Goal: Contribute content: Contribute content

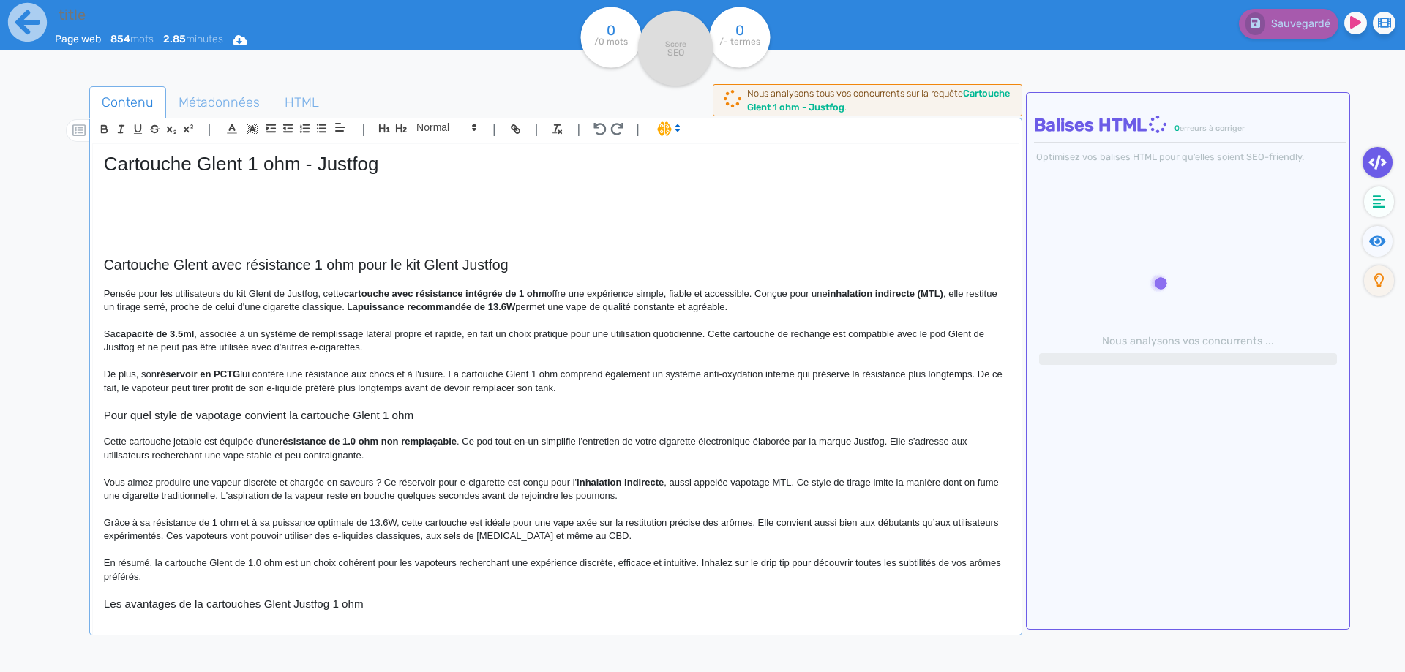
type input "Cartouche Glent 1 ohm - Justfog"
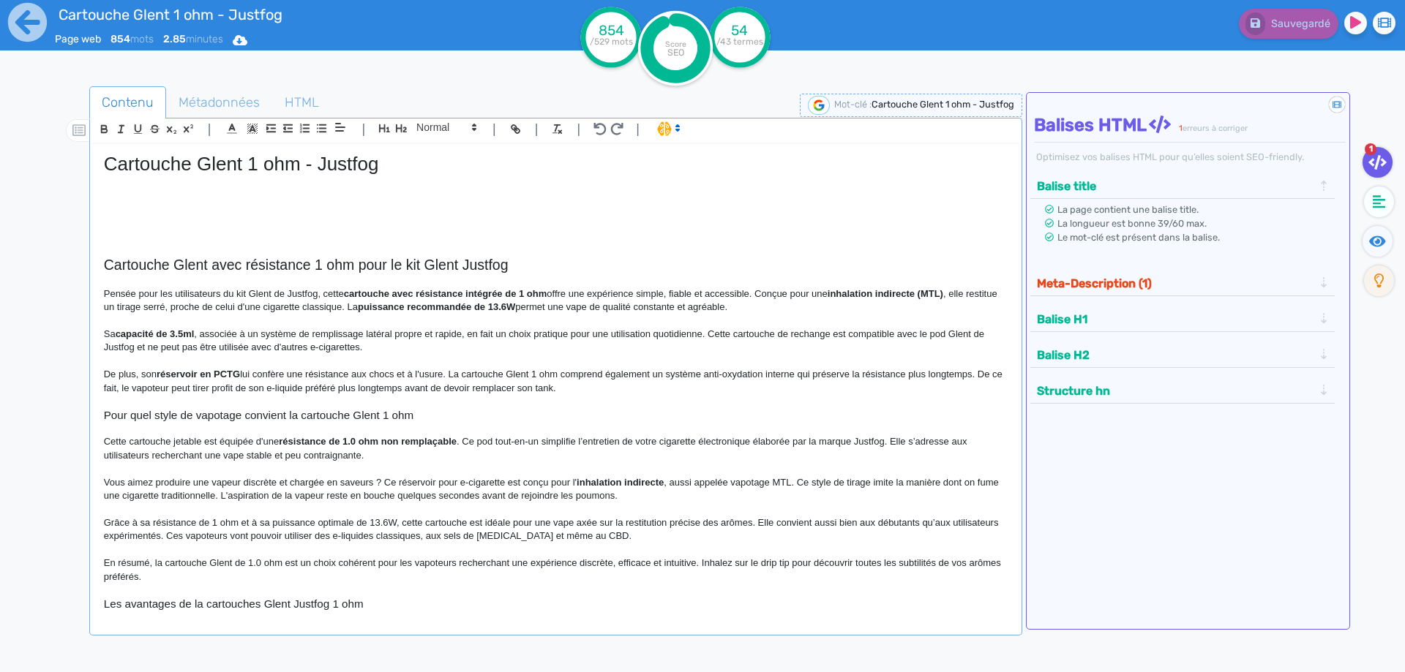
click at [305, 199] on p at bounding box center [556, 195] width 904 height 13
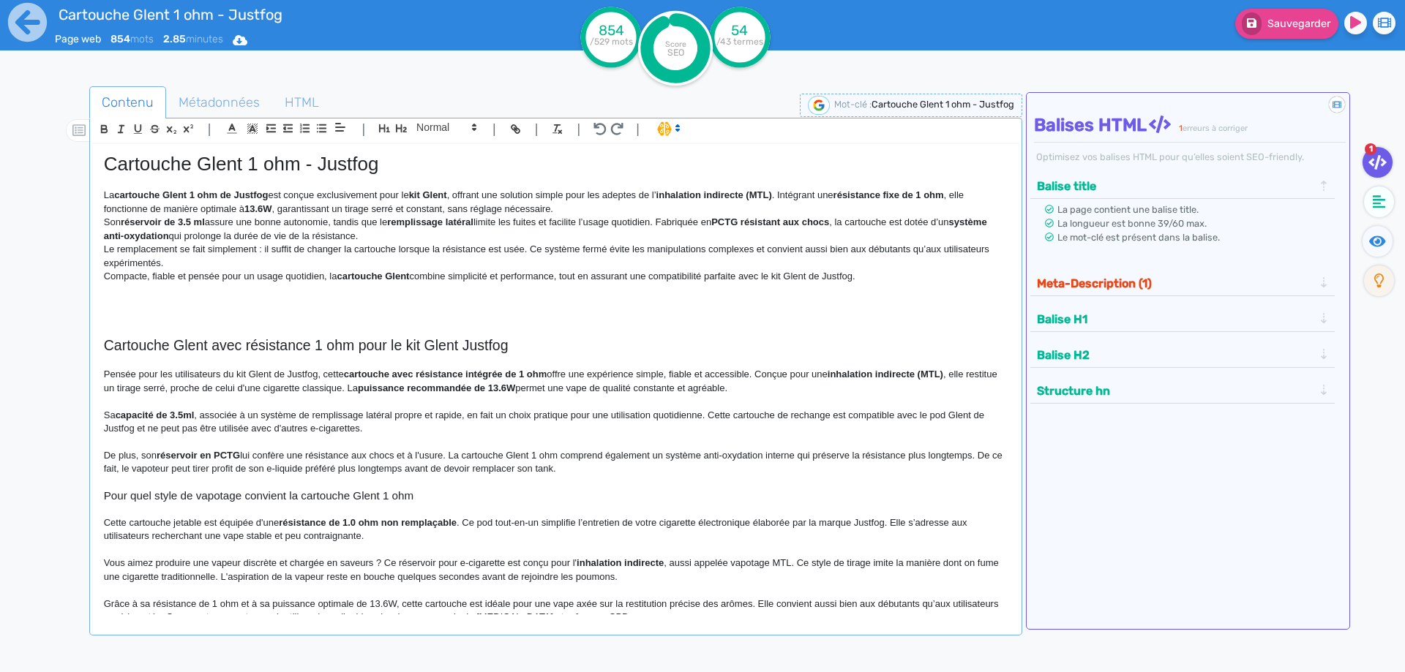
click at [583, 213] on p "La cartouche Glent 1 ohm de Justfog est conçue exclusivement pour le kit Glent …" at bounding box center [556, 202] width 904 height 27
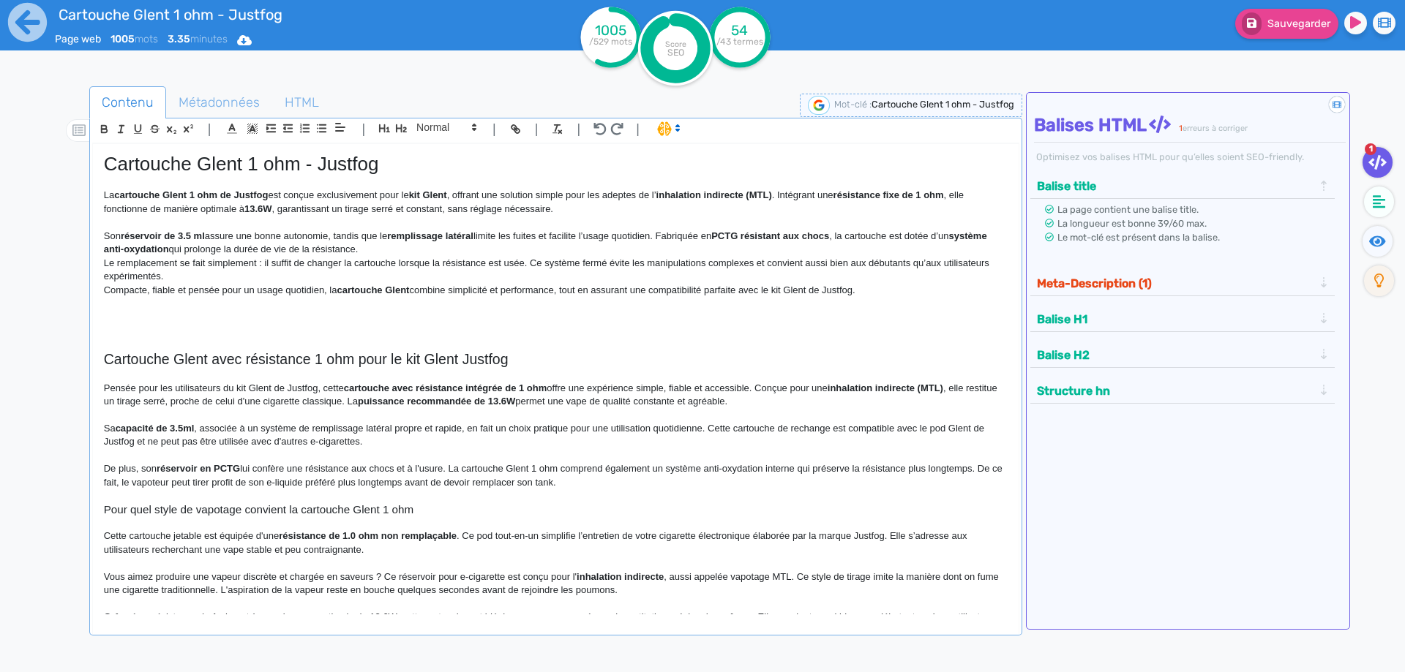
click at [534, 234] on p "Son réservoir de 3.5 ml assure une bonne autonomie, tandis que le remplissage l…" at bounding box center [556, 243] width 904 height 27
click at [524, 247] on p "Son réservoir de 3.5 ml assure une bonne autonomie, tandis que le remplissage l…" at bounding box center [556, 243] width 904 height 27
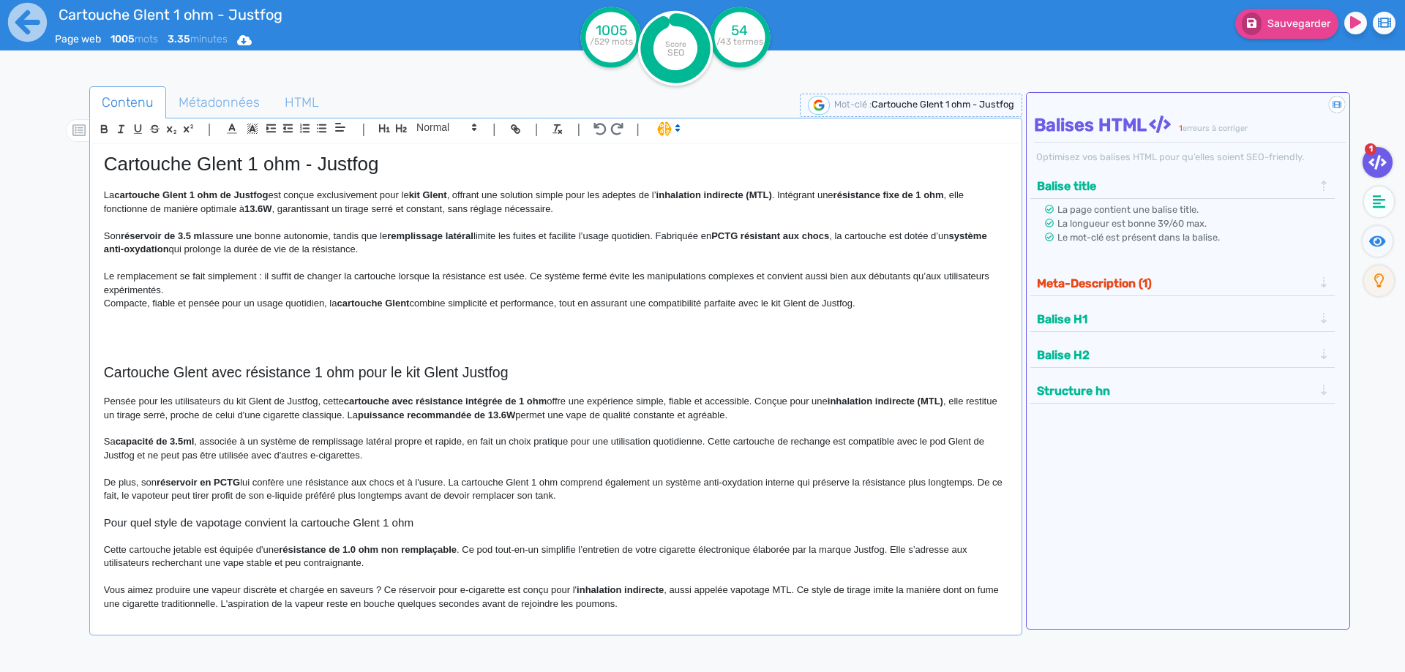
click at [497, 272] on p "Le remplacement se fait simplement : il suffit de changer la cartouche lorsque …" at bounding box center [556, 283] width 904 height 27
click at [492, 287] on p "Le remplacement se fait simplement : il suffit de changer la cartouche lorsque …" at bounding box center [556, 283] width 904 height 27
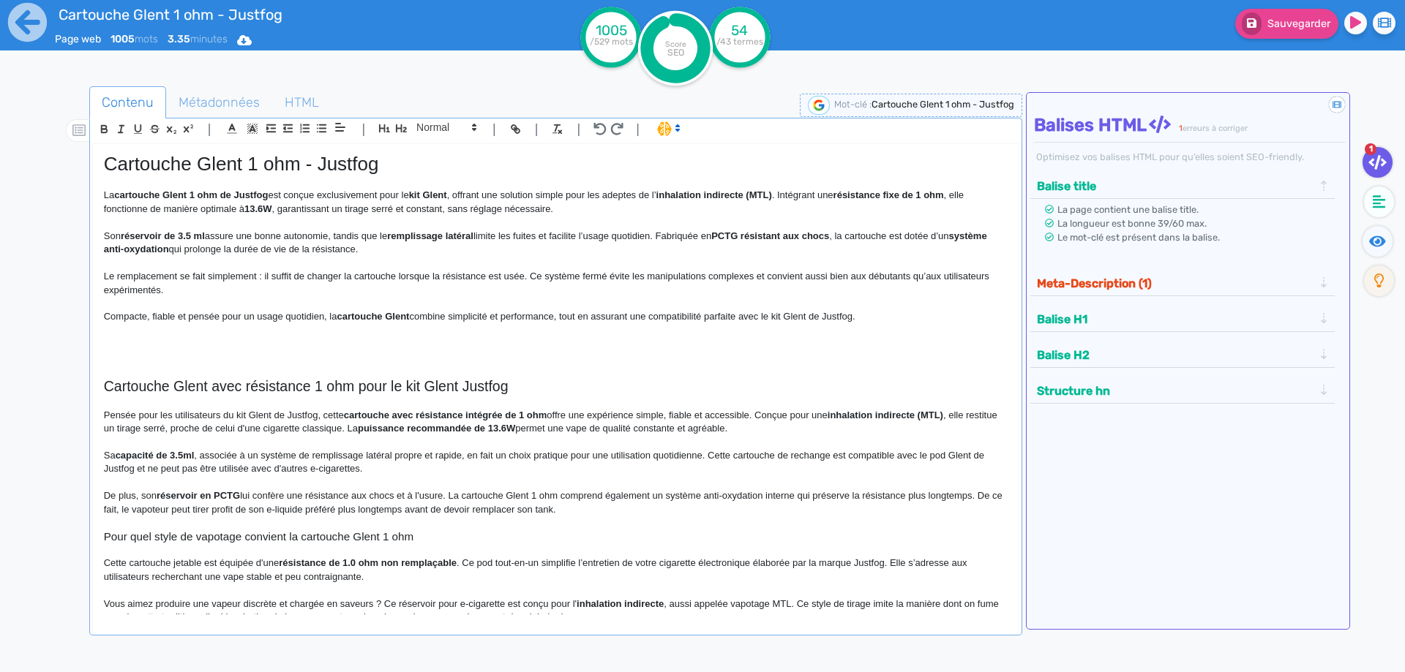
click at [444, 361] on p at bounding box center [556, 357] width 904 height 13
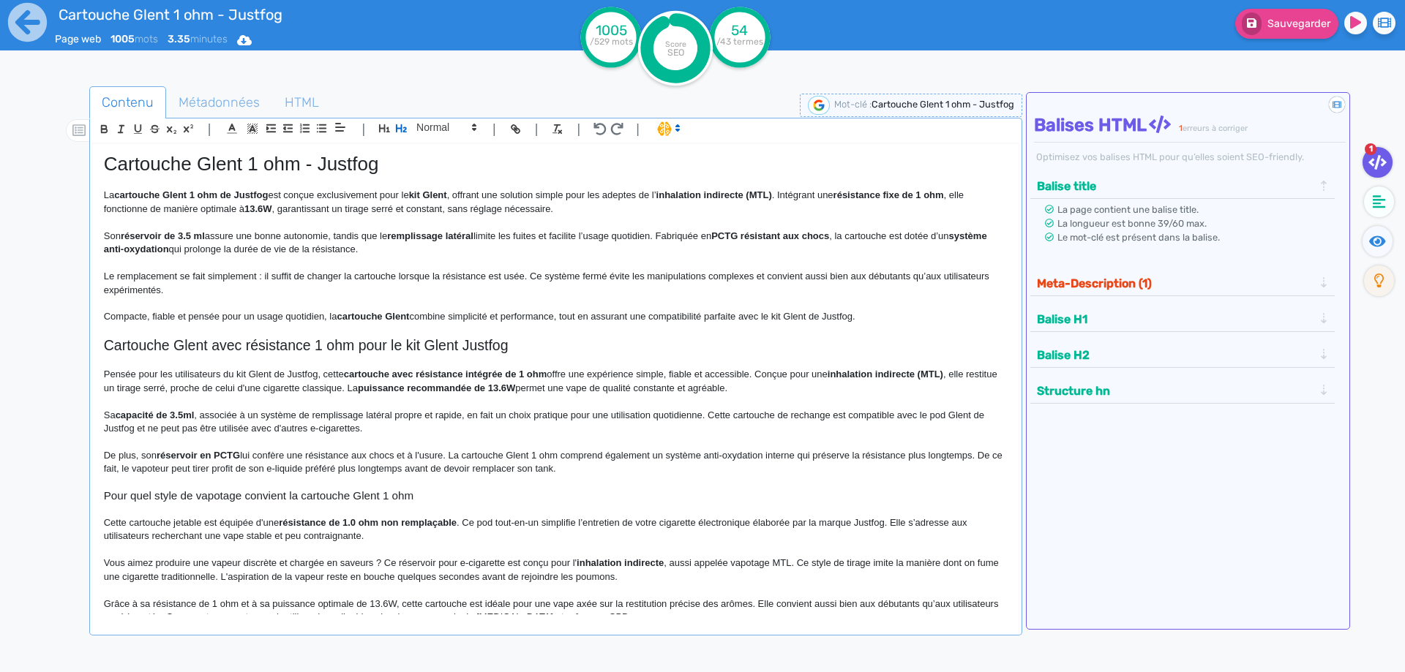
click at [350, 197] on p "La cartouche Glent 1 ohm de Justfog est conçue exclusivement pour le kit Glent …" at bounding box center [556, 202] width 904 height 27
click at [360, 195] on strong "kit Glent" at bounding box center [365, 195] width 38 height 11
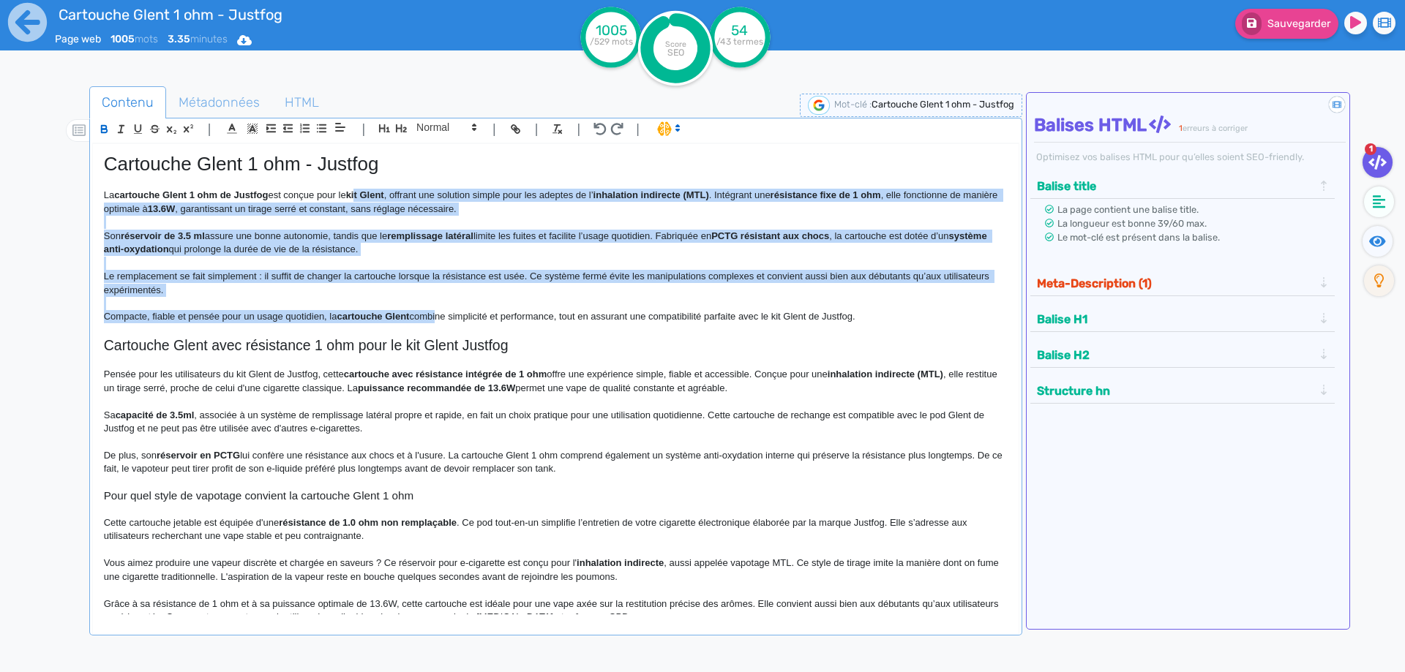
drag, startPoint x: 360, startPoint y: 195, endPoint x: 436, endPoint y: 320, distance: 145.8
click at [436, 320] on div "Cartouche Glent 1 ohm - Justfog La cartouche Glent 1 ohm de Justfog est conçue …" at bounding box center [556, 379] width 926 height 471
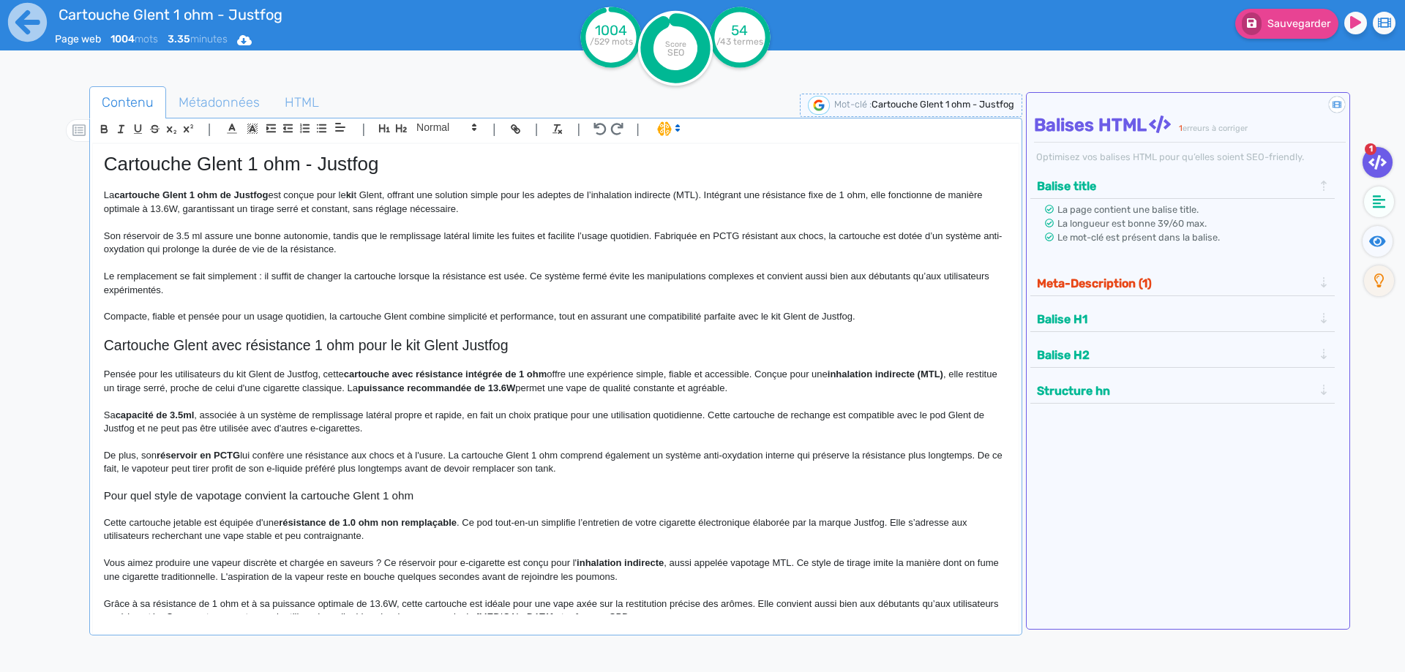
click at [436, 320] on p "Compacte, fiable et pensée pour un usage quotidien, la cartouche Glent combine …" at bounding box center [556, 316] width 904 height 13
click at [354, 195] on strong "ki" at bounding box center [350, 195] width 8 height 11
click at [409, 210] on p "La cartouche Glent 1 ohm de Justfog est conçue pour le kit Glent, offrant une s…" at bounding box center [556, 202] width 904 height 27
click at [415, 200] on p "La cartouche Glent 1 ohm de Justfog est conçue pour le kit Glent, offrant une s…" at bounding box center [556, 202] width 904 height 27
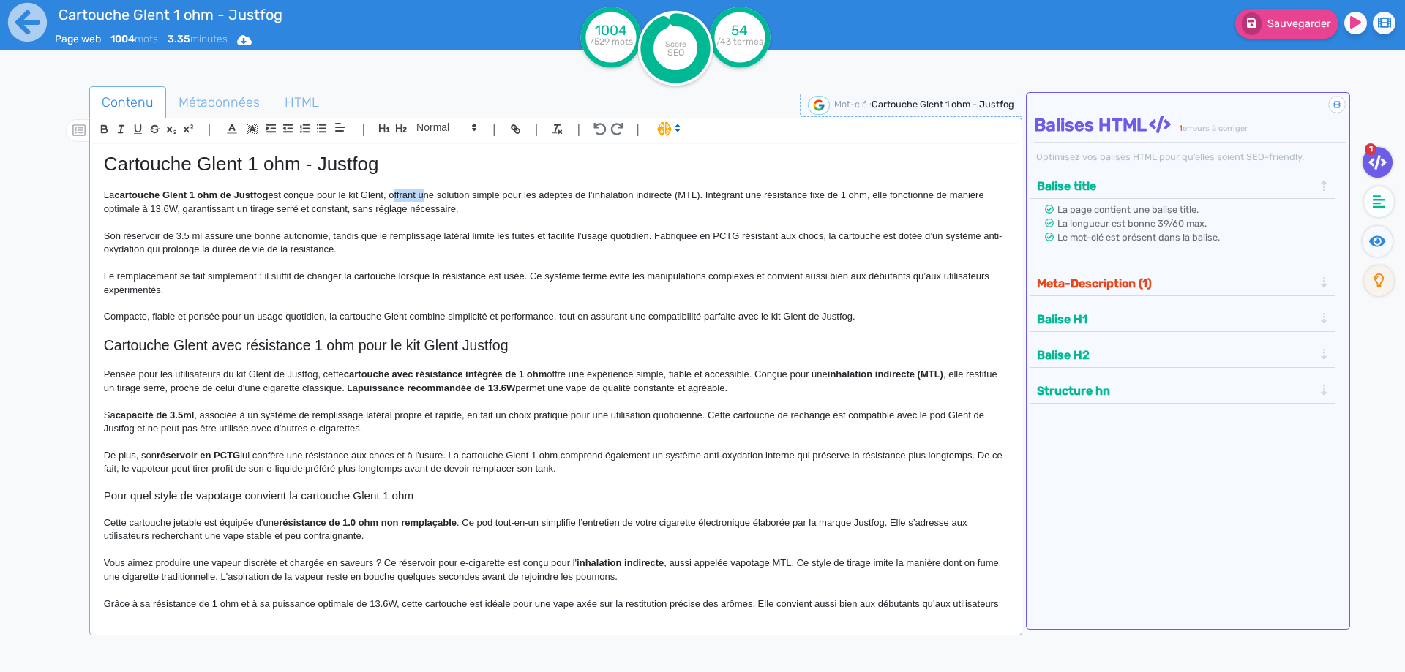
click at [415, 200] on p "La cartouche Glent 1 ohm de Justfog est conçue pour le kit Glent, offrant une s…" at bounding box center [556, 202] width 904 height 27
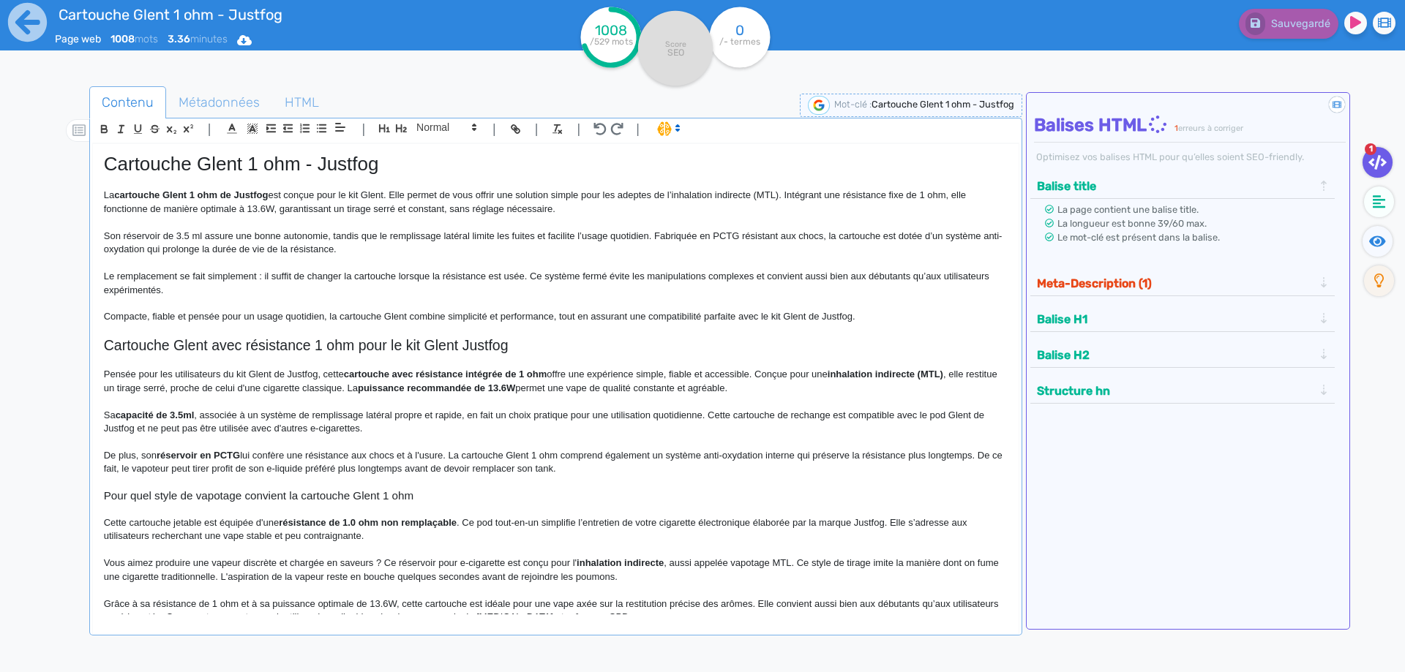
click at [585, 195] on p "La cartouche Glent 1 ohm de Justfog est conçue pour le kit Glent. Elle permet d…" at bounding box center [556, 202] width 904 height 27
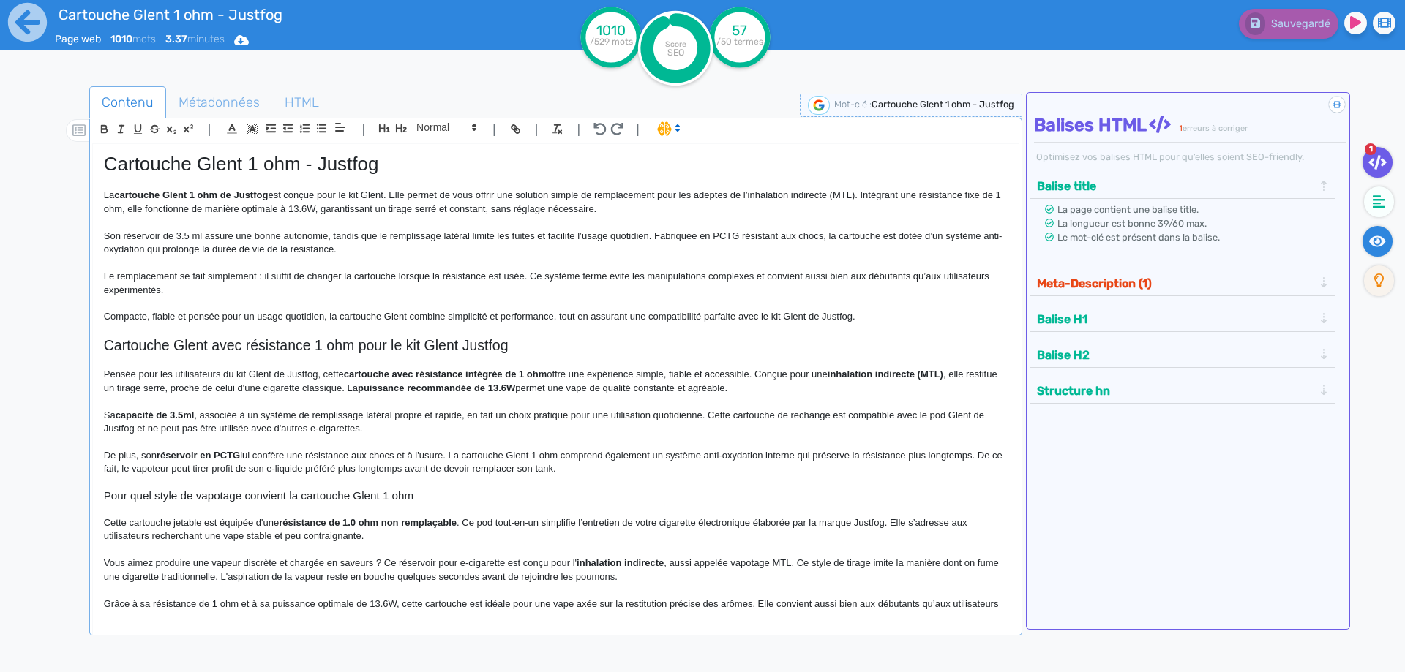
click at [1372, 238] on icon at bounding box center [1377, 241] width 17 height 11
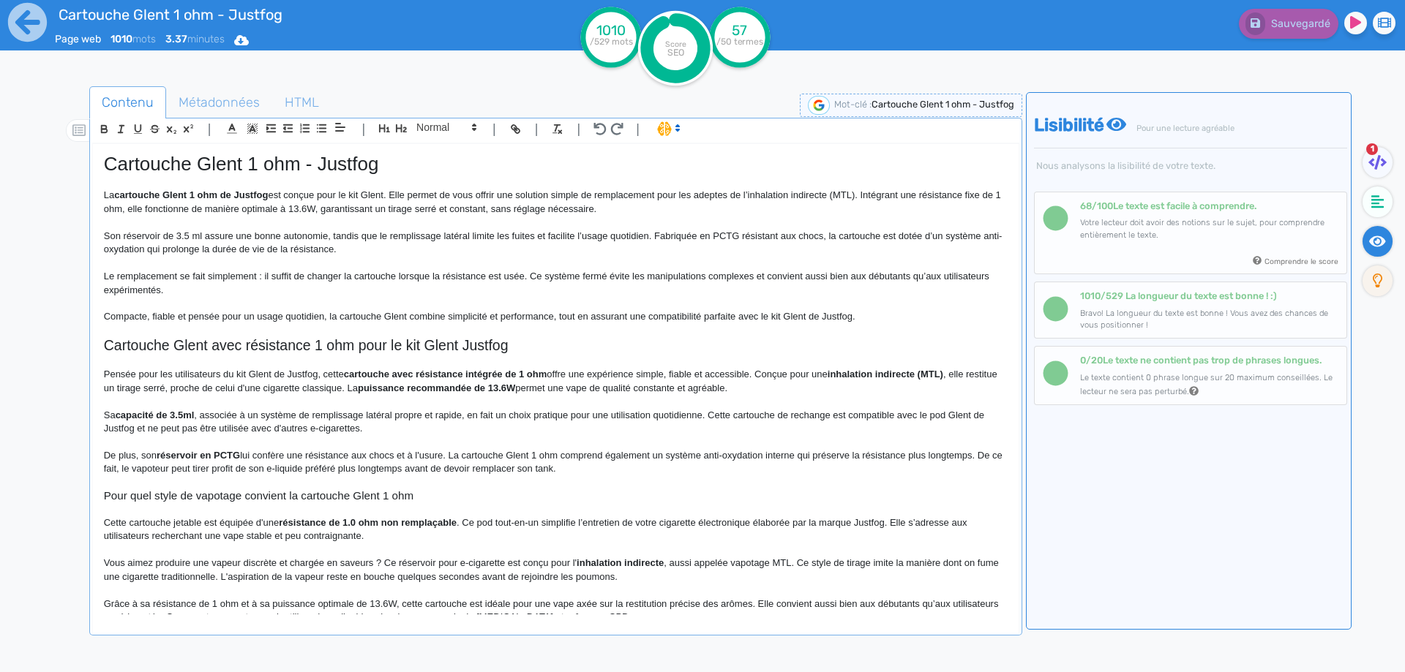
click at [329, 207] on p "La cartouche Glent 1 ohm de Justfog est conçue pour le kit Glent. Elle permet d…" at bounding box center [556, 202] width 904 height 27
click at [336, 209] on p "La cartouche Glent 1 ohm de Justfog est conçue pour le kit Glent. Elle permet d…" at bounding box center [556, 202] width 904 height 27
click at [489, 203] on p "La cartouche Glent 1 ohm de Justfog est conçue pour le kit Glent. Elle permet d…" at bounding box center [556, 202] width 904 height 27
click at [612, 210] on p "La cartouche Glent 1 ohm de Justfog est conçue pour le kit Glent. Elle permet d…" at bounding box center [556, 202] width 904 height 27
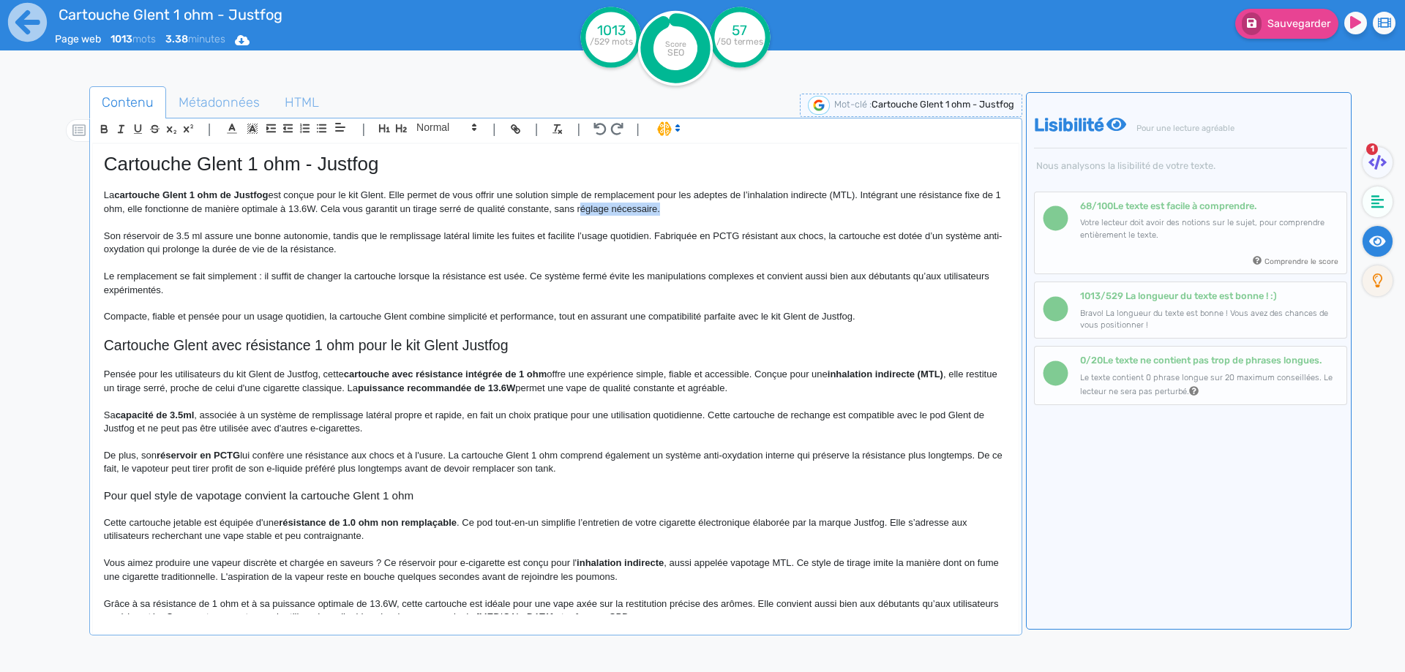
drag, startPoint x: 612, startPoint y: 210, endPoint x: 645, endPoint y: 211, distance: 32.9
click at [645, 211] on p "La cartouche Glent 1 ohm de Justfog est conçue pour le kit Glent. Elle permet d…" at bounding box center [556, 202] width 904 height 27
click at [1273, 23] on span "Sauvegarder" at bounding box center [1298, 24] width 63 height 12
drag, startPoint x: 575, startPoint y: 239, endPoint x: 582, endPoint y: 237, distance: 7.6
click at [582, 237] on p "Son réservoir de 3.5 ml assure une bonne autonomie, tandis que le remplissage l…" at bounding box center [556, 243] width 904 height 27
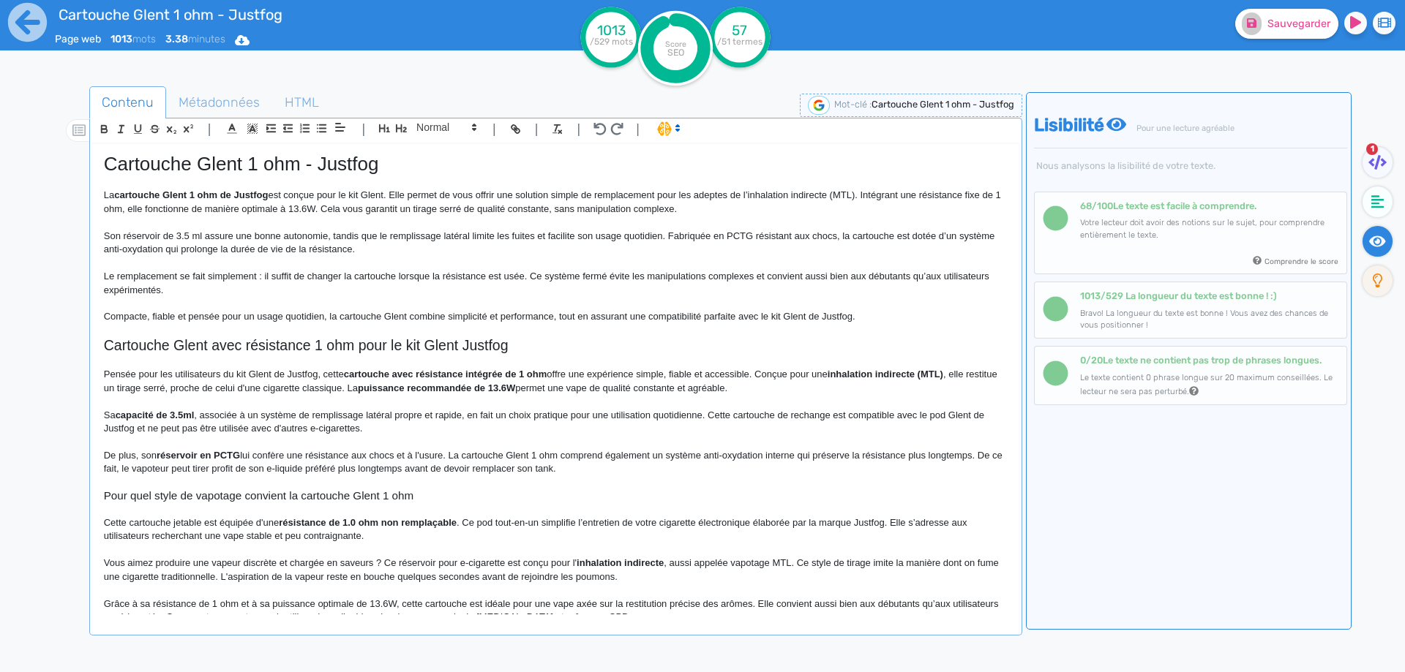
click at [623, 234] on p "Son réservoir de 3.5 ml assure une bonne autonomie, tandis que le remplissage l…" at bounding box center [556, 243] width 904 height 27
click at [752, 240] on p "Son réservoir de 3.5 ml assure une bonne autonomie, tandis que le remplissage l…" at bounding box center [556, 243] width 904 height 27
click at [909, 236] on p "Son réservoir de 3.5 ml assure une bonne autonomie, tandis que le remplissage l…" at bounding box center [556, 243] width 904 height 27
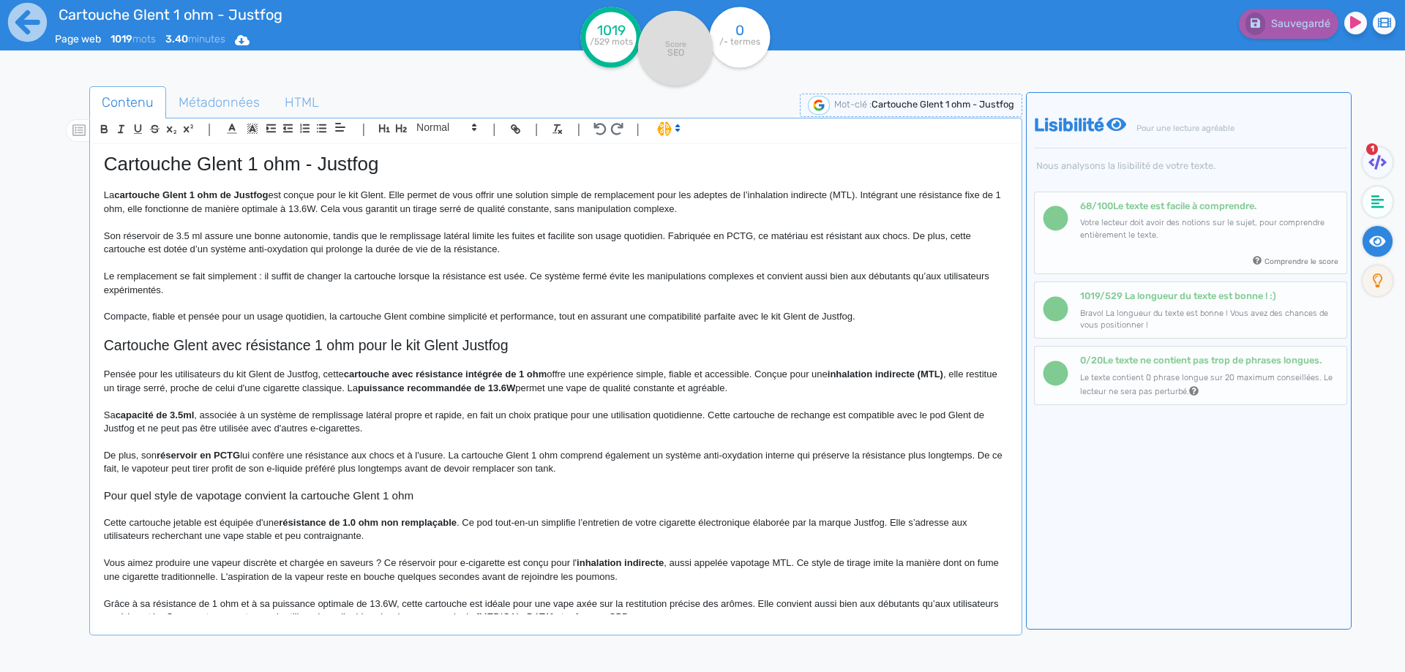
click at [383, 274] on p "Le remplacement se fait simplement : il suffit de changer la cartouche lorsque …" at bounding box center [556, 283] width 904 height 27
click at [574, 276] on p "Le remplacement se fait simplement : il suffit de changer le pod lorsque la rés…" at bounding box center [556, 283] width 904 height 27
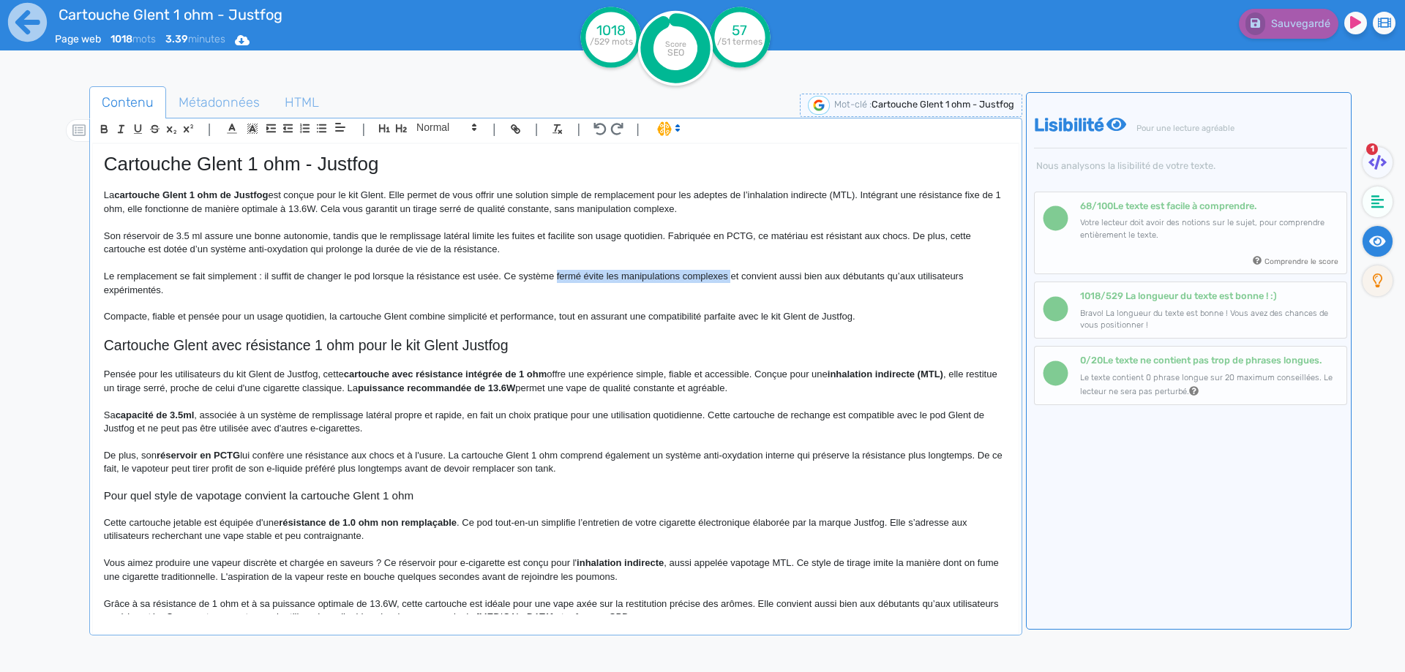
drag, startPoint x: 574, startPoint y: 276, endPoint x: 729, endPoint y: 276, distance: 154.4
click at [729, 276] on p "Le remplacement se fait simplement : il suffit de changer le pod lorsque la rés…" at bounding box center [556, 283] width 904 height 27
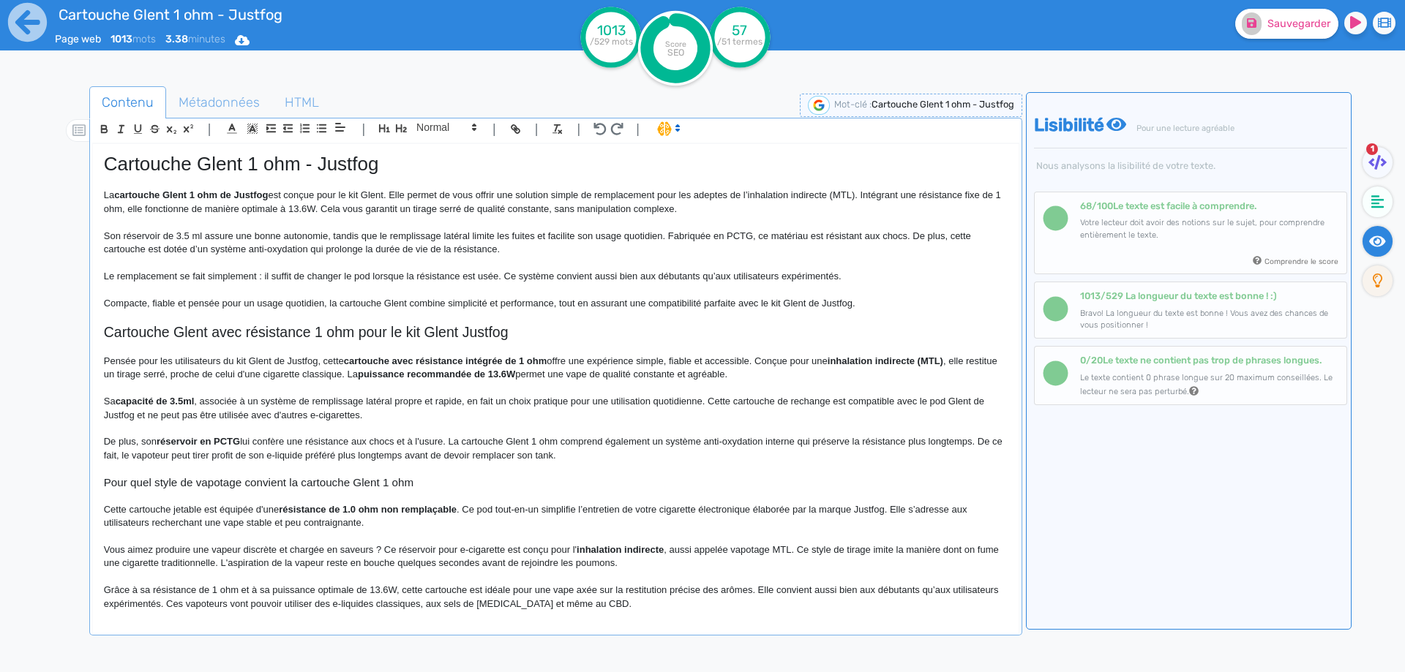
click at [297, 301] on p "Compacte, fiable et pensée pour un usage quotidien, la cartouche Glent combine …" at bounding box center [556, 303] width 904 height 13
drag, startPoint x: 297, startPoint y: 301, endPoint x: 259, endPoint y: 300, distance: 38.1
click at [259, 300] on p "Compacte, fiable et pensée pour un usage quotidien, la cartouche Glent combine …" at bounding box center [556, 303] width 904 height 13
click at [418, 307] on p "Compacte, fiable et pensée pour une vape quotidienne, la cartouche Glent combin…" at bounding box center [556, 303] width 904 height 13
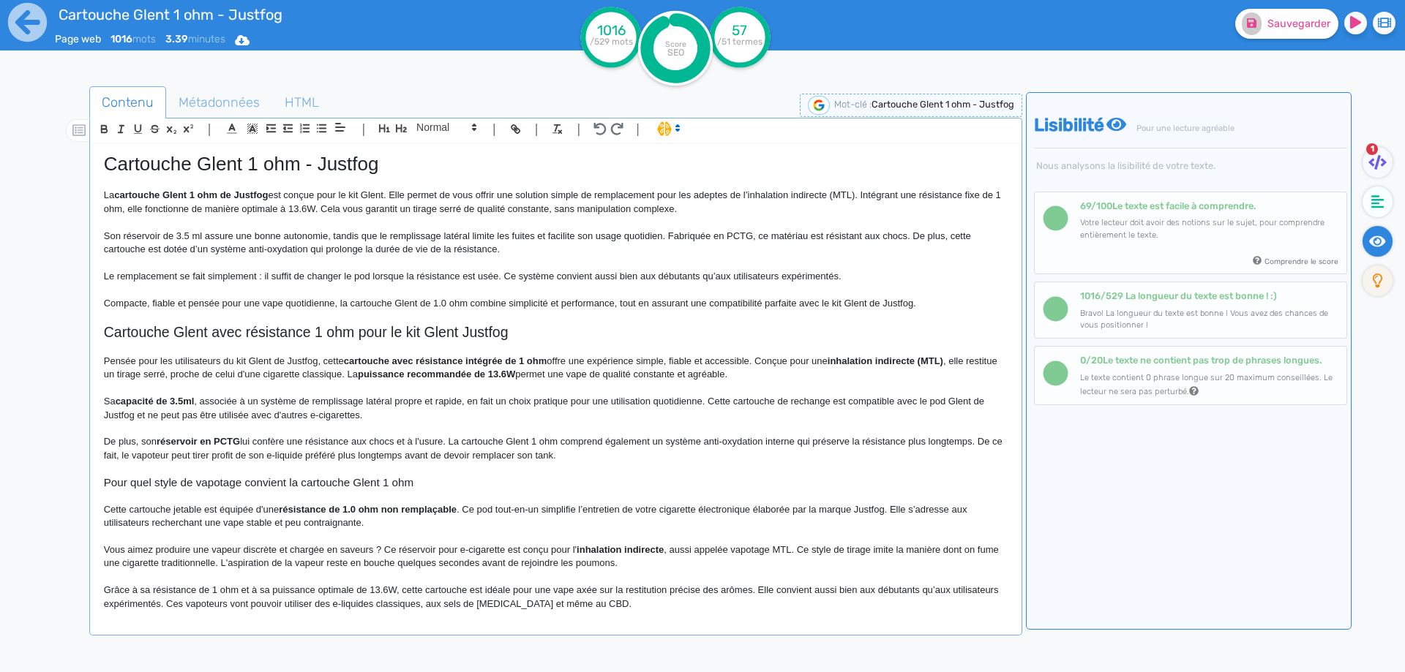
click at [631, 305] on p "Compacte, fiable et pensée pour une vape quotidienne, la cartouche Glent de 1.0…" at bounding box center [556, 303] width 904 height 13
drag, startPoint x: 631, startPoint y: 305, endPoint x: 892, endPoint y: 301, distance: 260.5
click at [892, 301] on p "Compacte, fiable et pensée pour une vape quotidienne, la cartouche Glent de 1.0…" at bounding box center [556, 303] width 904 height 13
click at [1278, 18] on span "Sauvegarder" at bounding box center [1298, 24] width 63 height 12
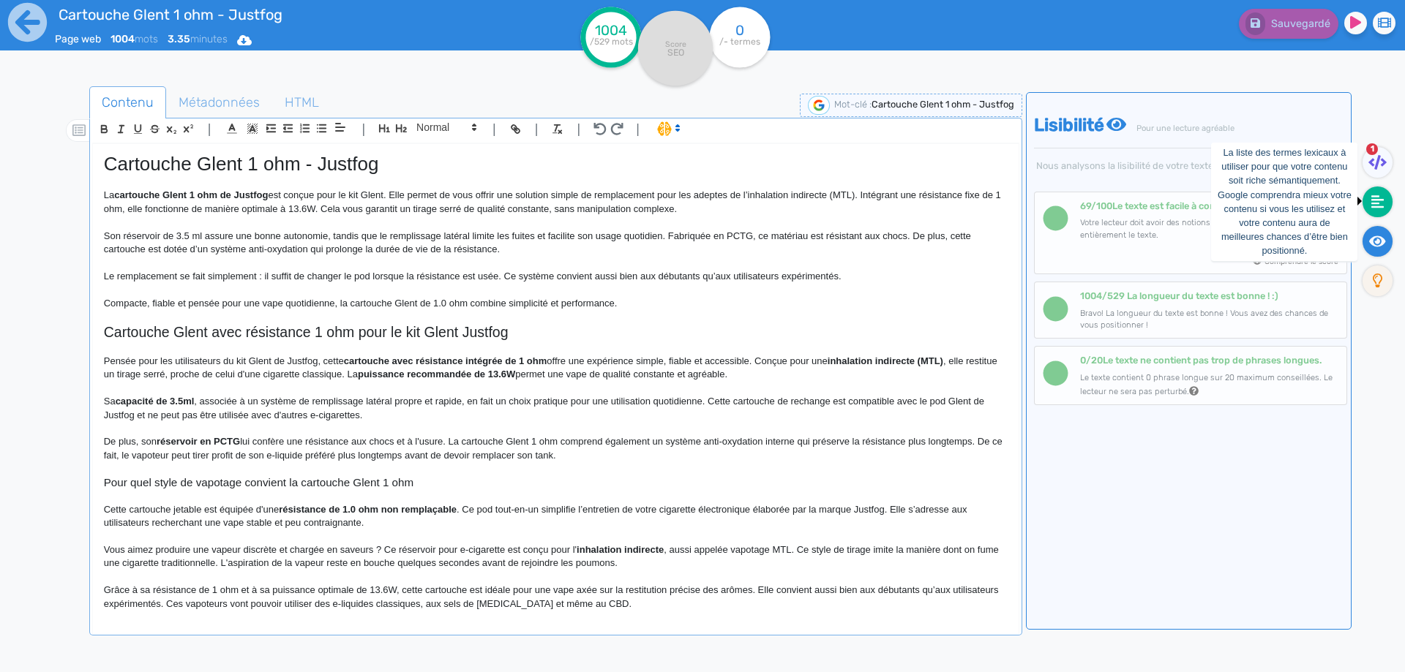
click at [1377, 206] on icon at bounding box center [1377, 202] width 13 height 15
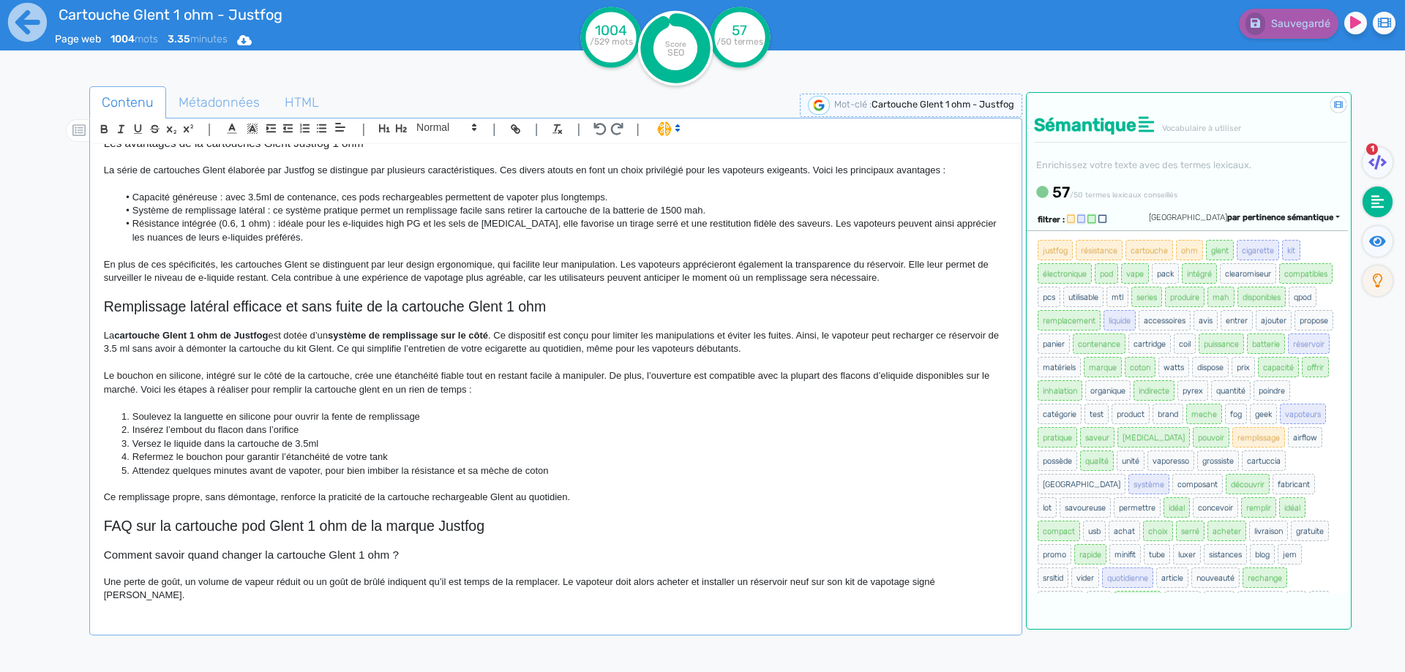
scroll to position [620, 0]
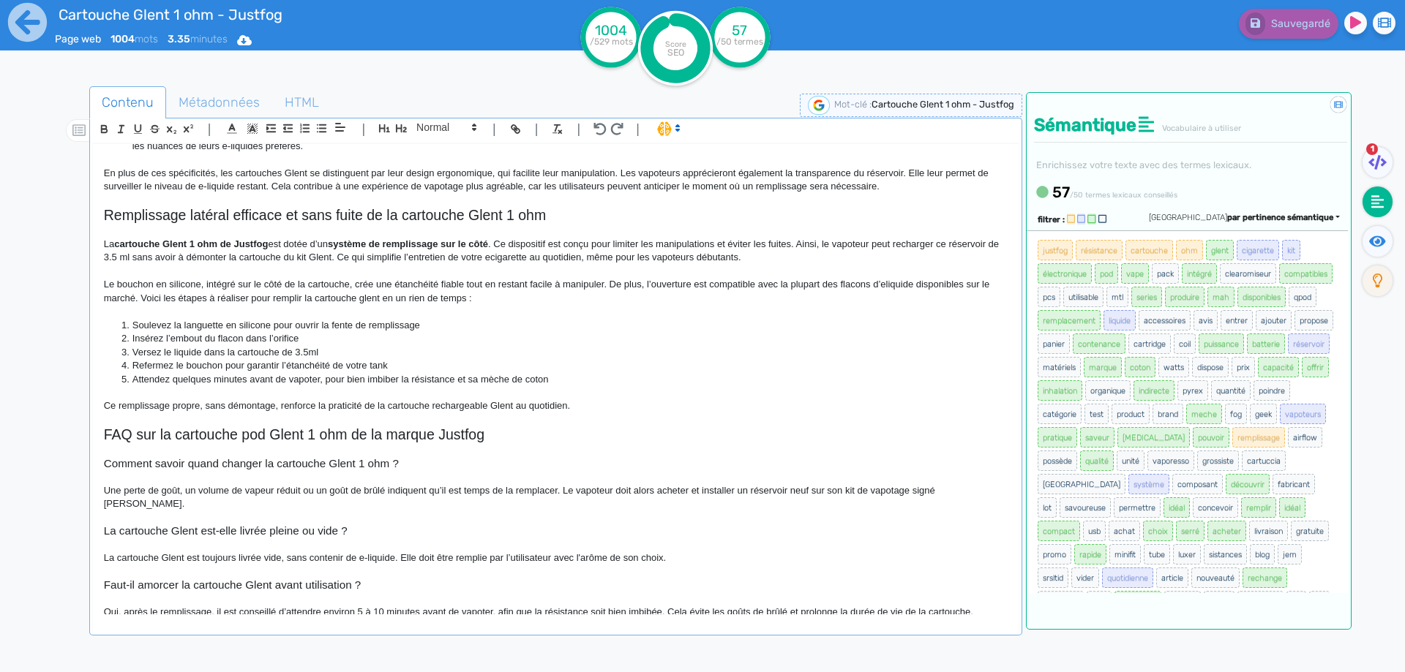
click at [307, 260] on p "La cartouche Glent 1 ohm de Justfog est dotée d’un système de remplissage sur l…" at bounding box center [556, 251] width 904 height 27
click at [308, 257] on p "La cartouche Glent 1 ohm de Justfog est dotée d’un système de remplissage sur l…" at bounding box center [556, 251] width 904 height 27
click at [315, 259] on p "La cartouche Glent 1 ohm de Justfog est dotée d’un système de remplissage sur l…" at bounding box center [556, 251] width 904 height 27
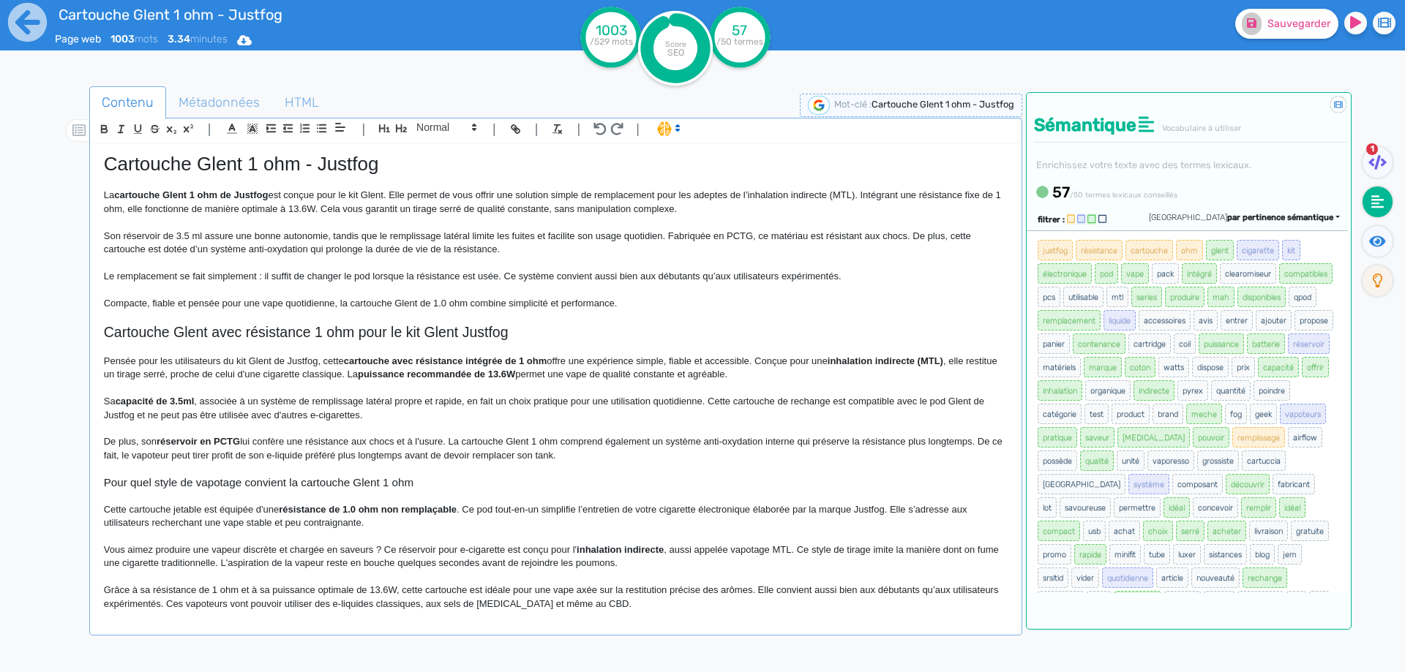
scroll to position [73, 0]
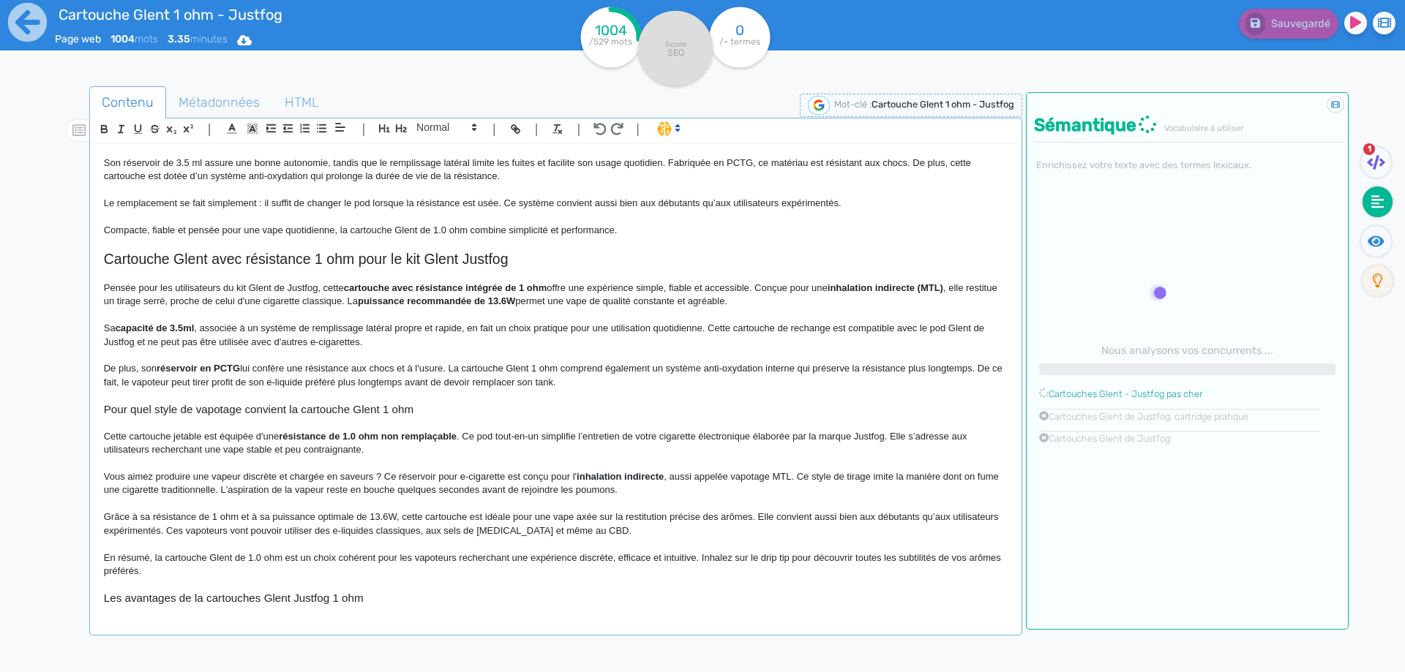
click at [776, 469] on p at bounding box center [556, 463] width 904 height 13
click at [778, 473] on p "Vous aimez produire une vapeur discrète et chargée en saveurs ? Ce réservoir po…" at bounding box center [556, 484] width 904 height 27
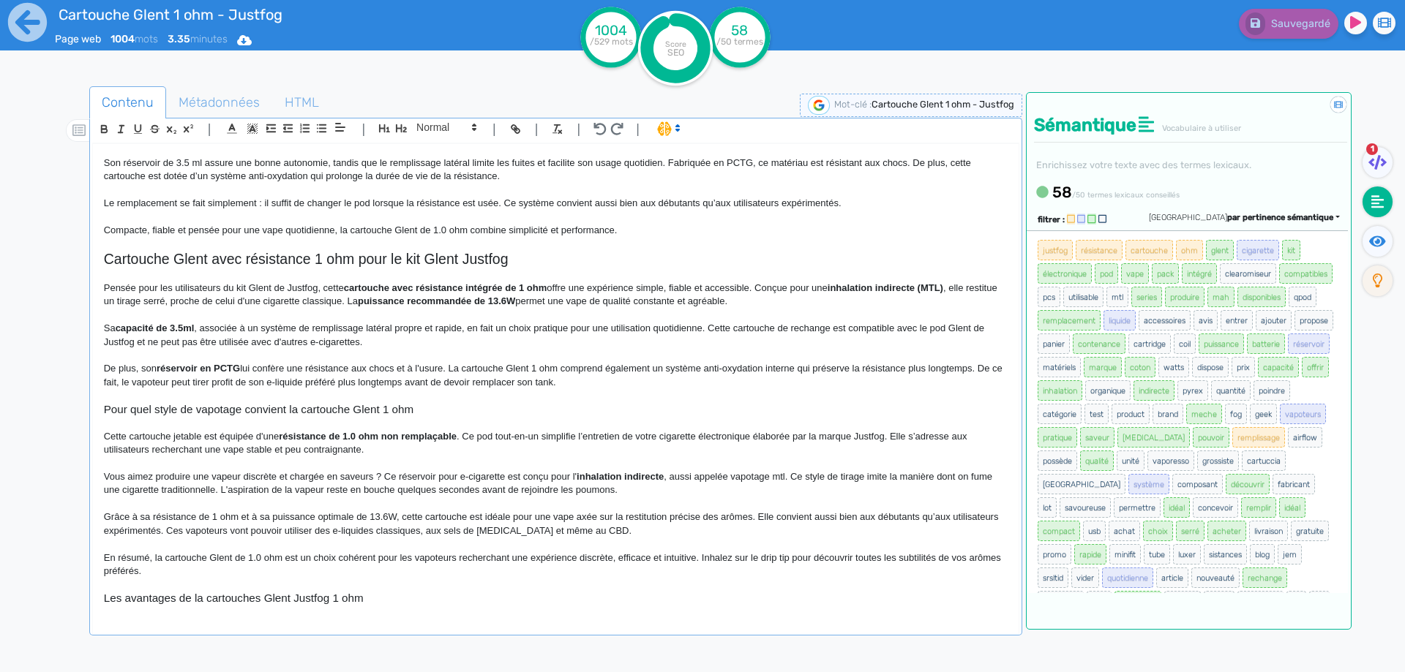
scroll to position [0, 0]
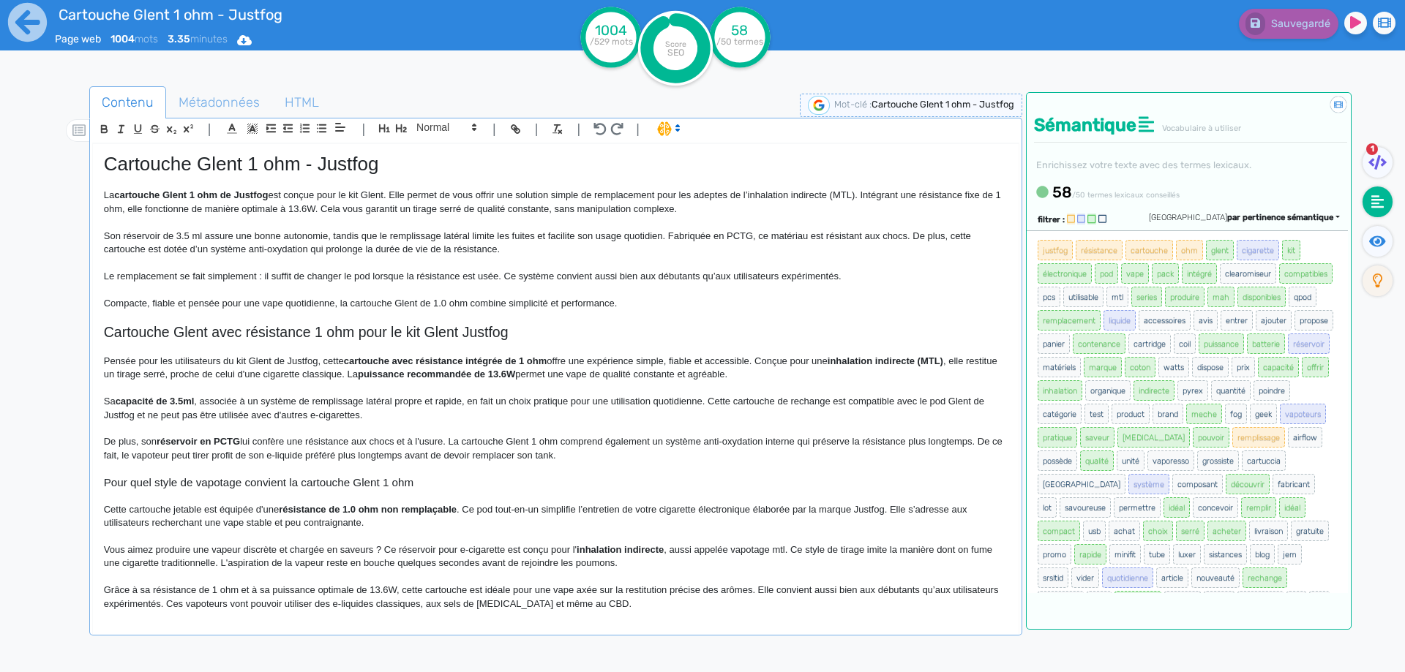
click at [443, 275] on p "Le remplacement se fait simplement : il suffit de changer le pod lorsque la rés…" at bounding box center [556, 276] width 904 height 13
click at [467, 275] on p "Le remplacement se fait simplement : il suffit de changer le pod lorsque le coi…" at bounding box center [556, 276] width 904 height 13
click at [1271, 34] on button "Sauvegarder" at bounding box center [1286, 24] width 103 height 30
click at [397, 592] on p "Grâce à sa résistance de 1 ohm et à sa puissance optimale de 13.6W, cette carto…" at bounding box center [556, 597] width 904 height 27
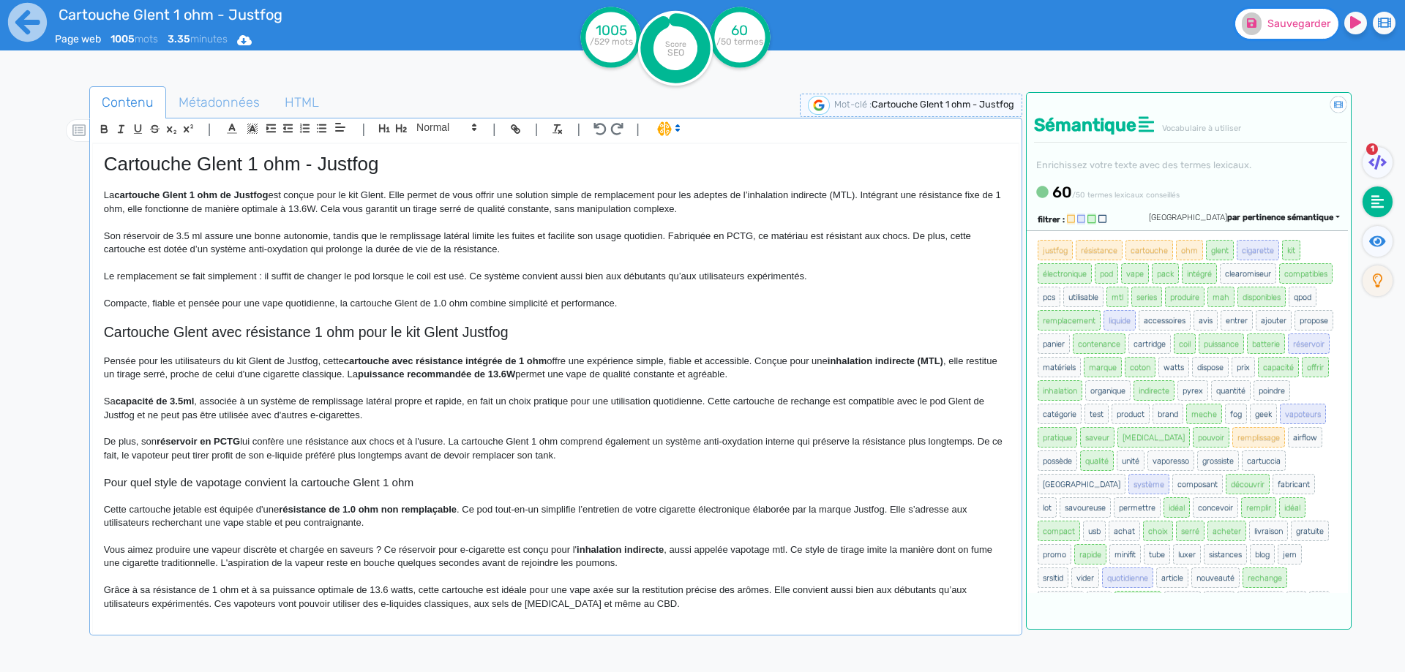
click at [1283, 30] on button "Sauvegarder" at bounding box center [1286, 24] width 103 height 30
click at [662, 388] on p at bounding box center [556, 388] width 904 height 13
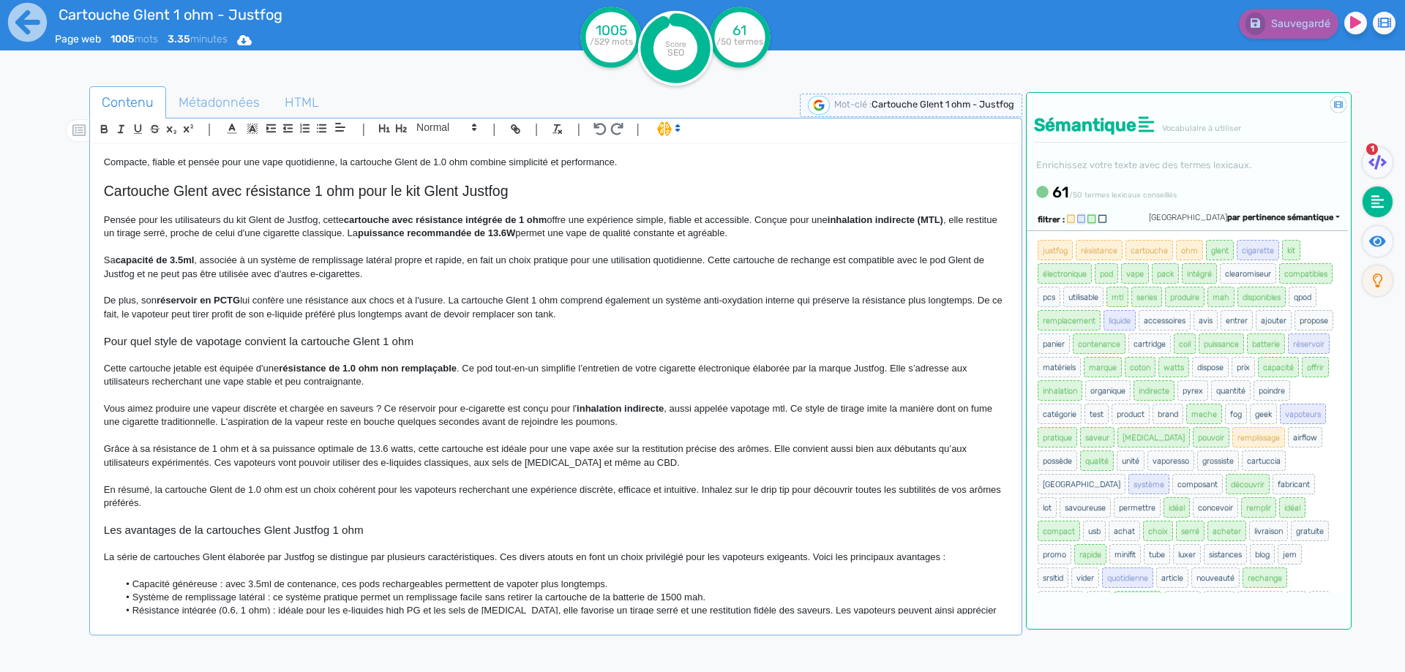
scroll to position [220, 0]
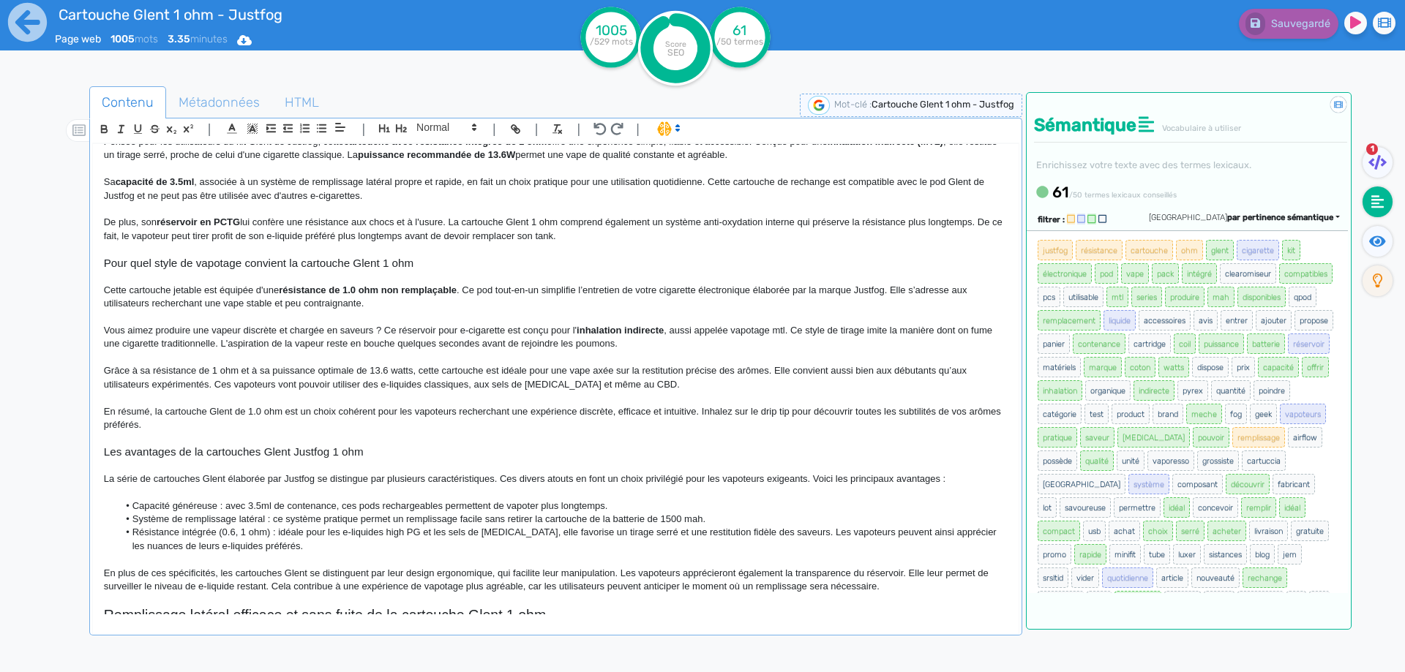
click at [456, 369] on p "Grâce à sa résistance de 1 ohm et à sa puissance optimale de 13.6 watts, cette …" at bounding box center [556, 377] width 904 height 27
click at [520, 370] on p "Grâce à sa résistance de 1 ohm et à sa puissance optimale de 13.6 watts, cet ac…" at bounding box center [556, 377] width 904 height 27
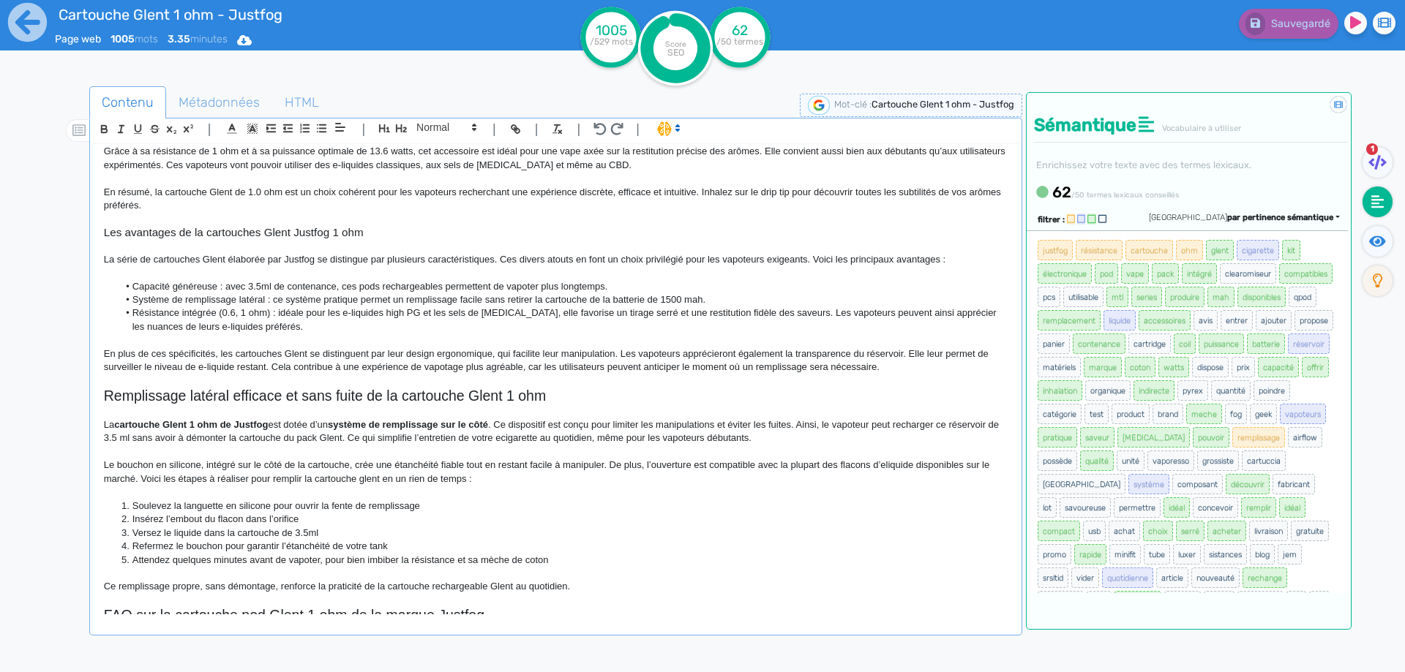
scroll to position [585, 0]
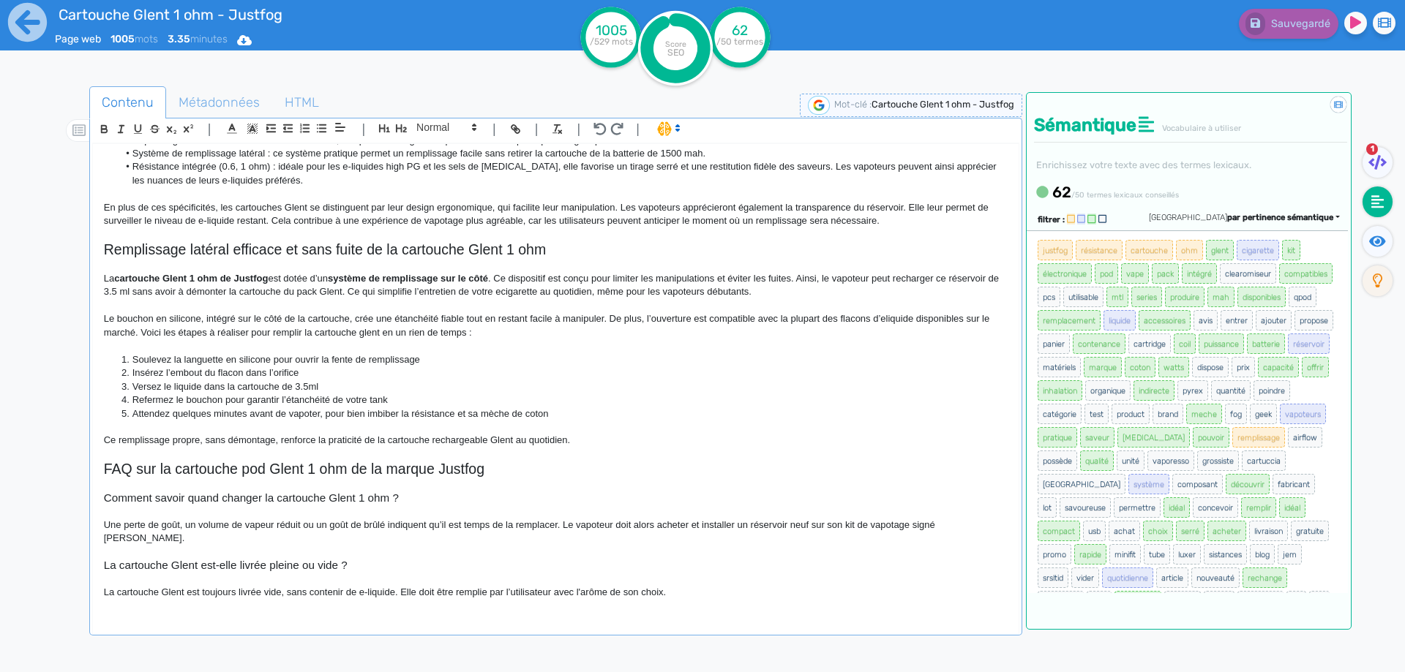
click at [321, 322] on p "Le bouchon en silicone, intégré sur le côté de la cartouche, crée une étanchéit…" at bounding box center [556, 325] width 904 height 27
click at [1285, 28] on span "Sauvegarder" at bounding box center [1298, 24] width 63 height 12
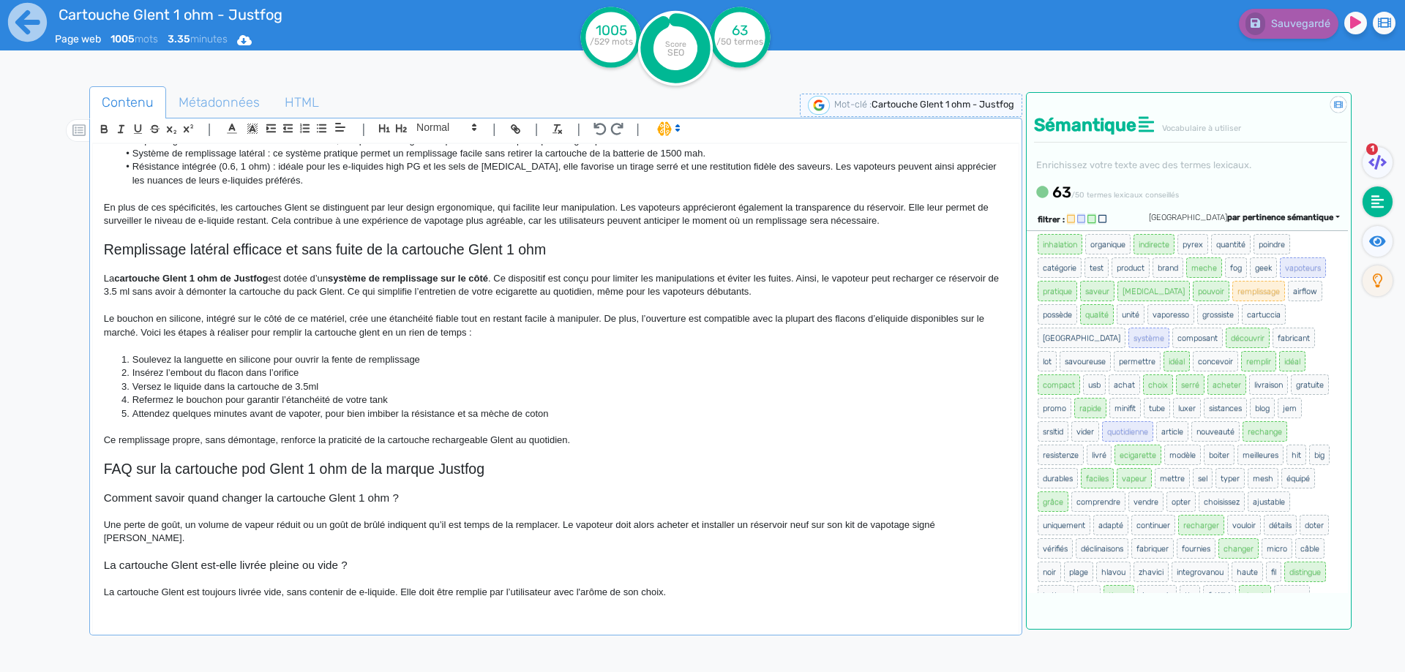
scroll to position [214, 0]
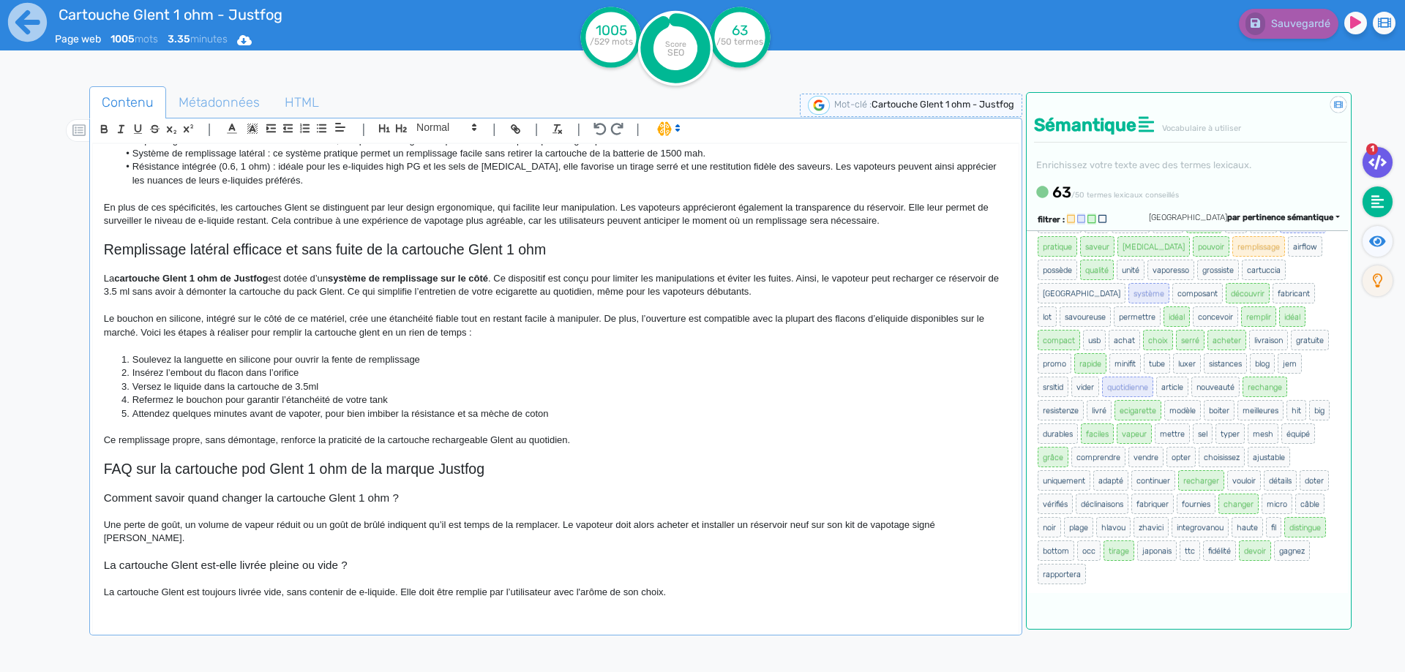
click at [1373, 157] on icon at bounding box center [1377, 162] width 18 height 15
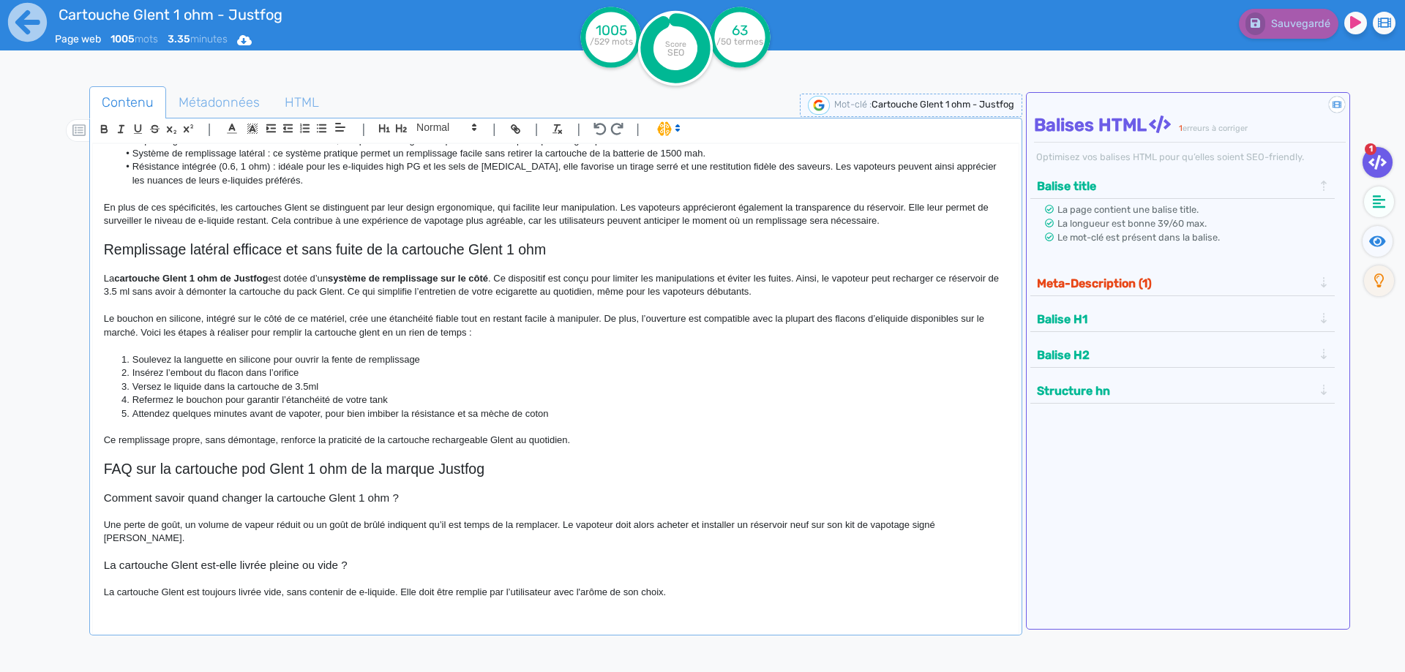
click at [1042, 277] on button "Meta-Description (1)" at bounding box center [1174, 283] width 285 height 24
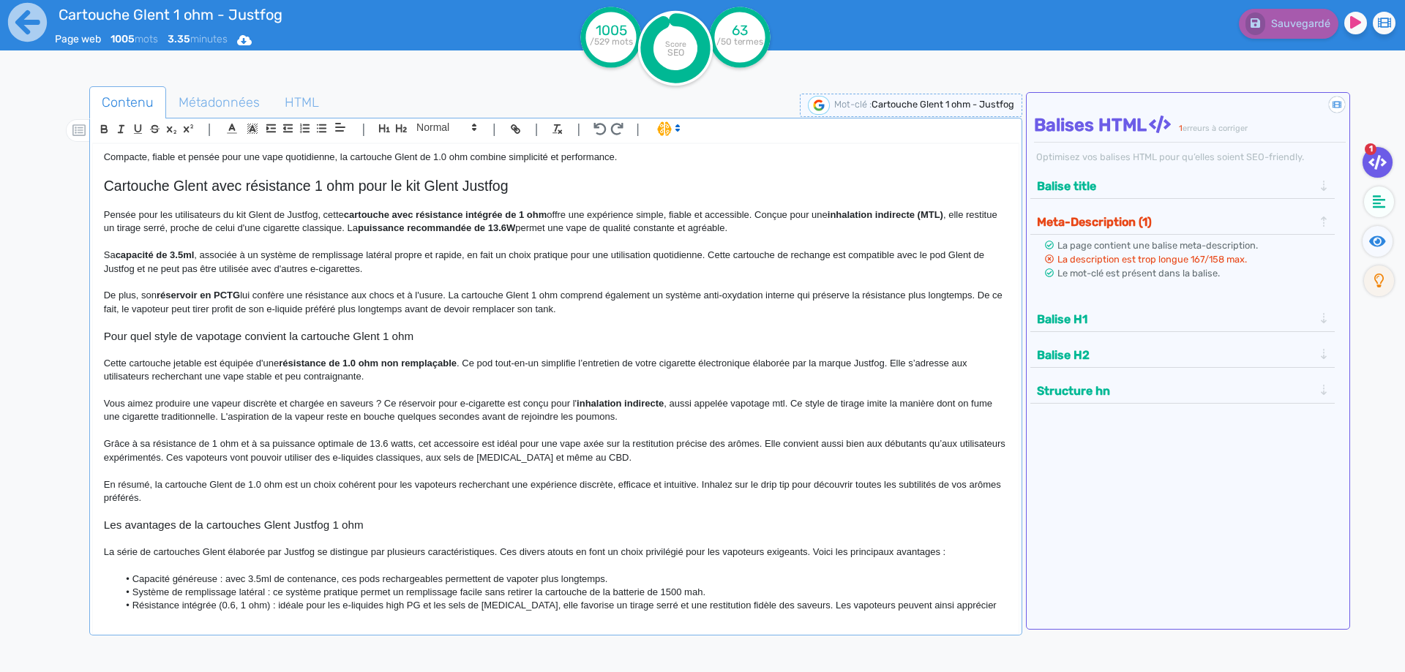
scroll to position [0, 0]
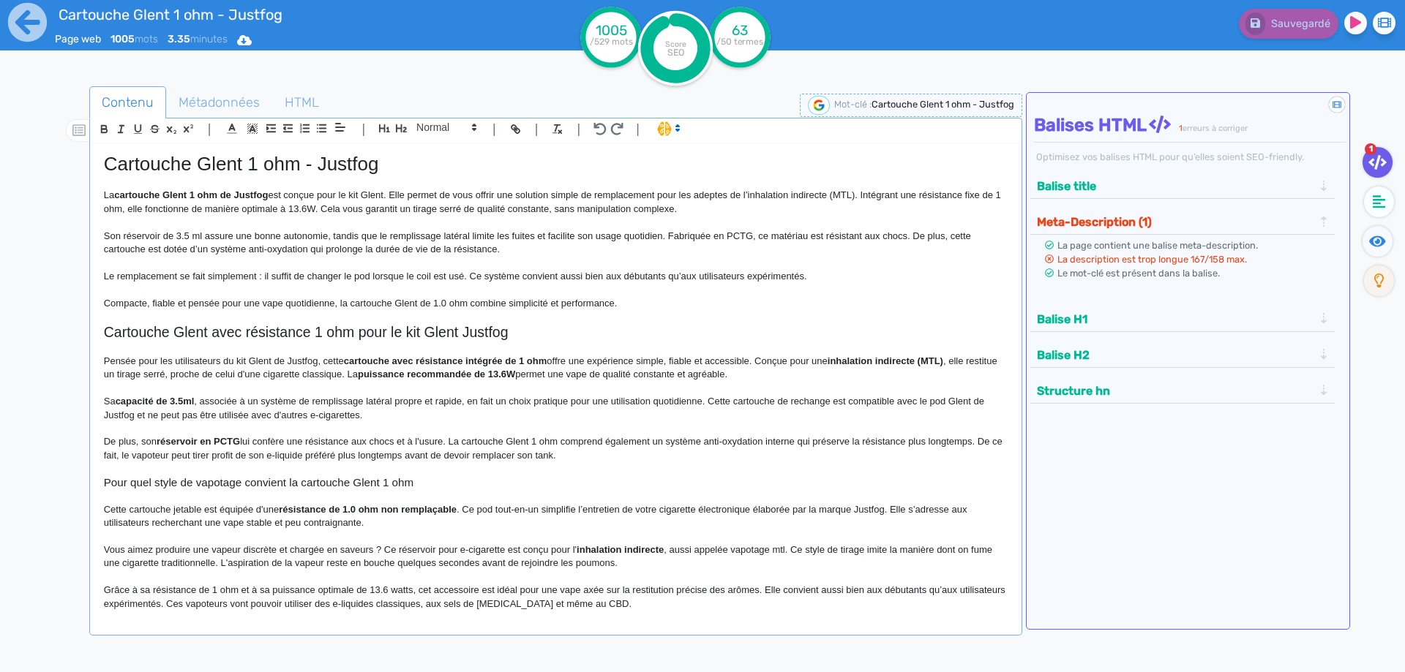
click at [567, 274] on p "Le remplacement se fait simplement : il suffit de changer le pod lorsque le coi…" at bounding box center [556, 276] width 904 height 13
click at [192, 209] on p "La cartouche Glent 1 ohm de Justfog est conçue pour le kit Glent. Elle permet d…" at bounding box center [556, 202] width 904 height 27
drag, startPoint x: 192, startPoint y: 209, endPoint x: 321, endPoint y: 206, distance: 128.1
click at [321, 206] on p "La cartouche Glent 1 ohm de Justfog est conçue pour le kit Glent. Elle permet d…" at bounding box center [556, 202] width 904 height 27
drag, startPoint x: 393, startPoint y: 250, endPoint x: 487, endPoint y: 240, distance: 94.9
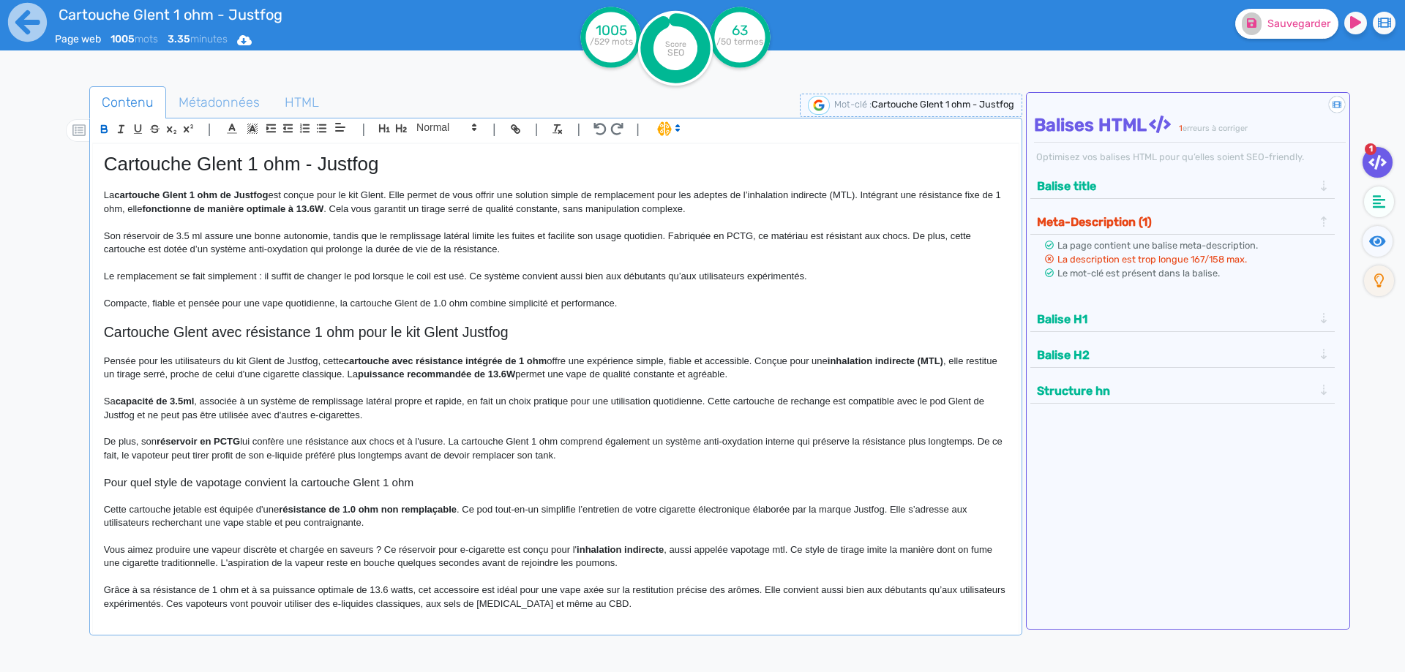
click at [394, 250] on p "Son réservoir de 3.5 ml assure une bonne autonomie, tandis que le remplissage l…" at bounding box center [556, 243] width 904 height 27
click at [1278, 31] on button "Sauvegarder" at bounding box center [1286, 24] width 103 height 30
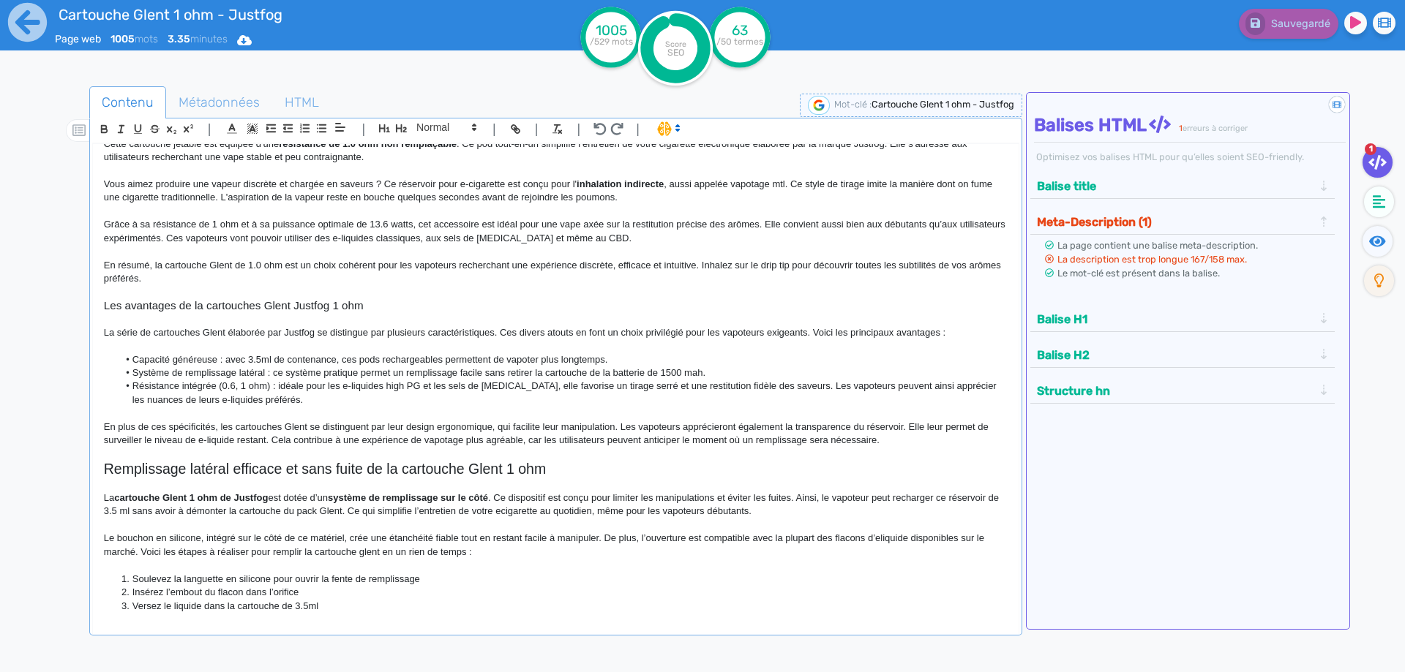
scroll to position [439, 0]
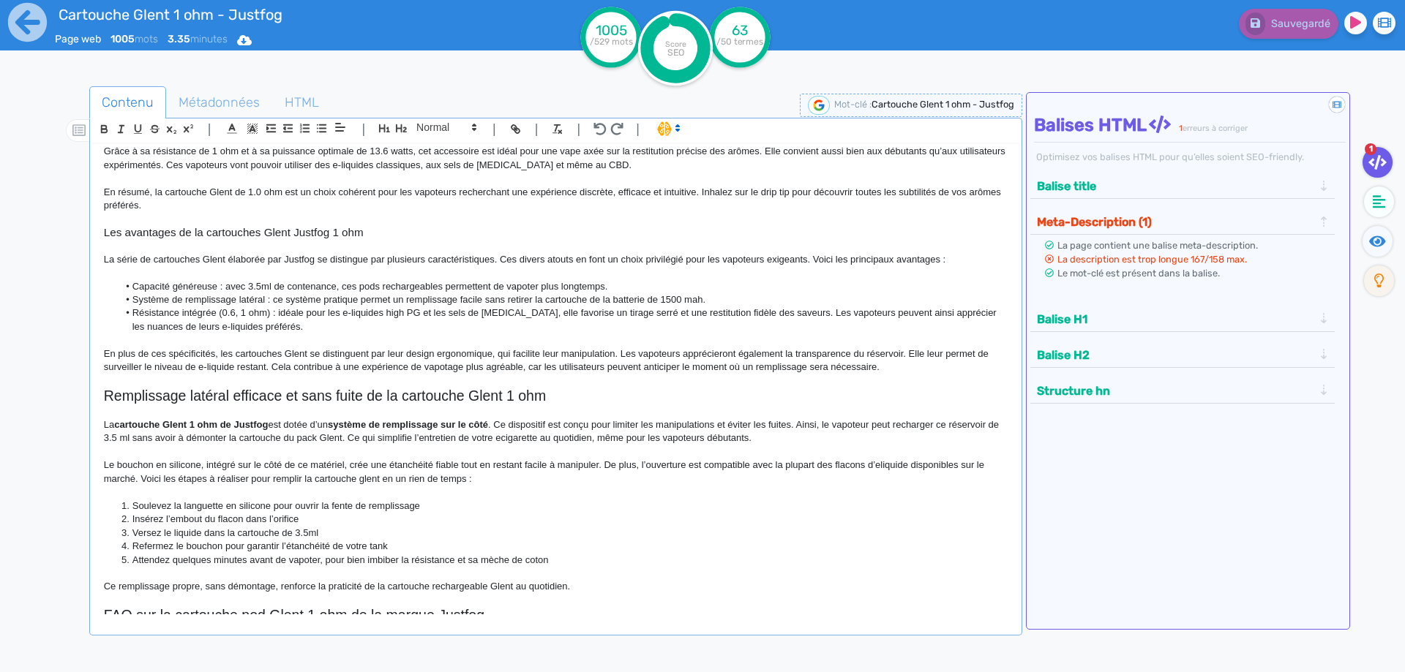
click at [828, 350] on p "En plus de ces spécificités, les cartouches Glent se distinguent par leur desig…" at bounding box center [556, 361] width 904 height 27
click at [868, 350] on p "En plus de ces spécificités, les cartouches Glent se distinguent par leur desig…" at bounding box center [556, 361] width 904 height 27
click at [700, 307] on li "Résistance intégrée (0.6, 1 ohm) : idéale pour les e-liquides high PG et les se…" at bounding box center [562, 320] width 889 height 27
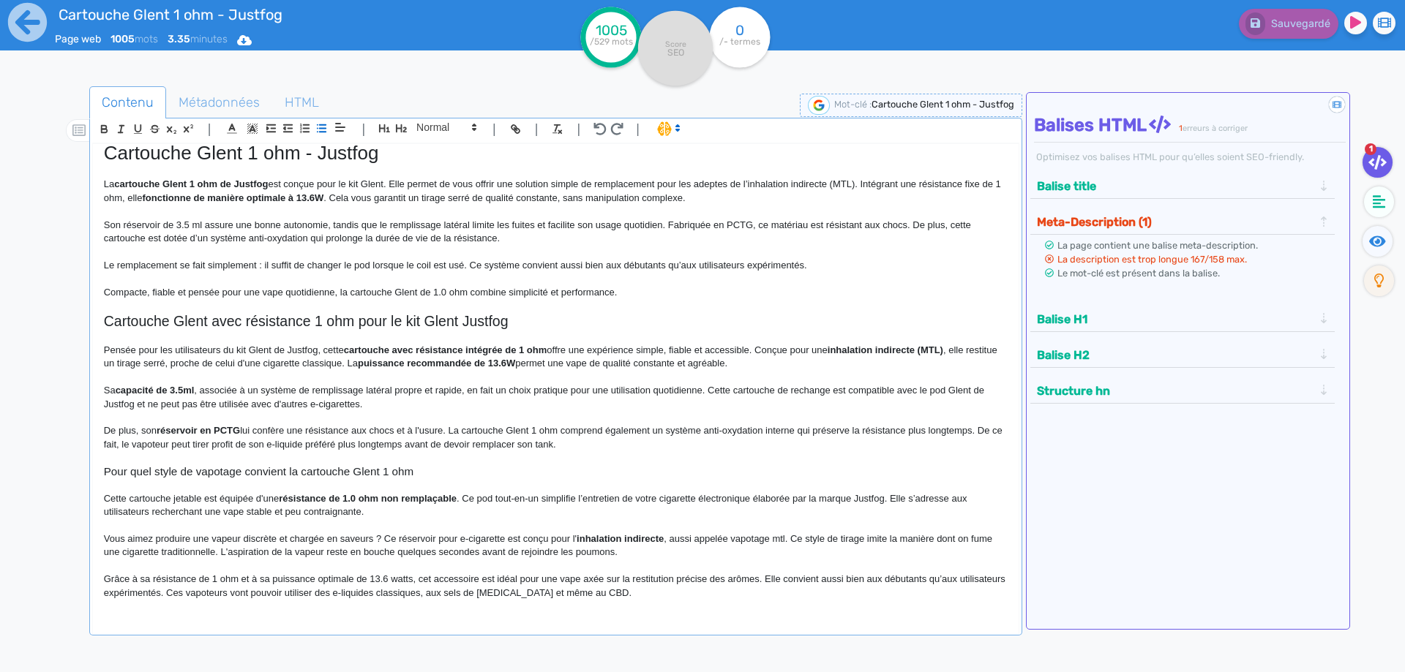
scroll to position [0, 0]
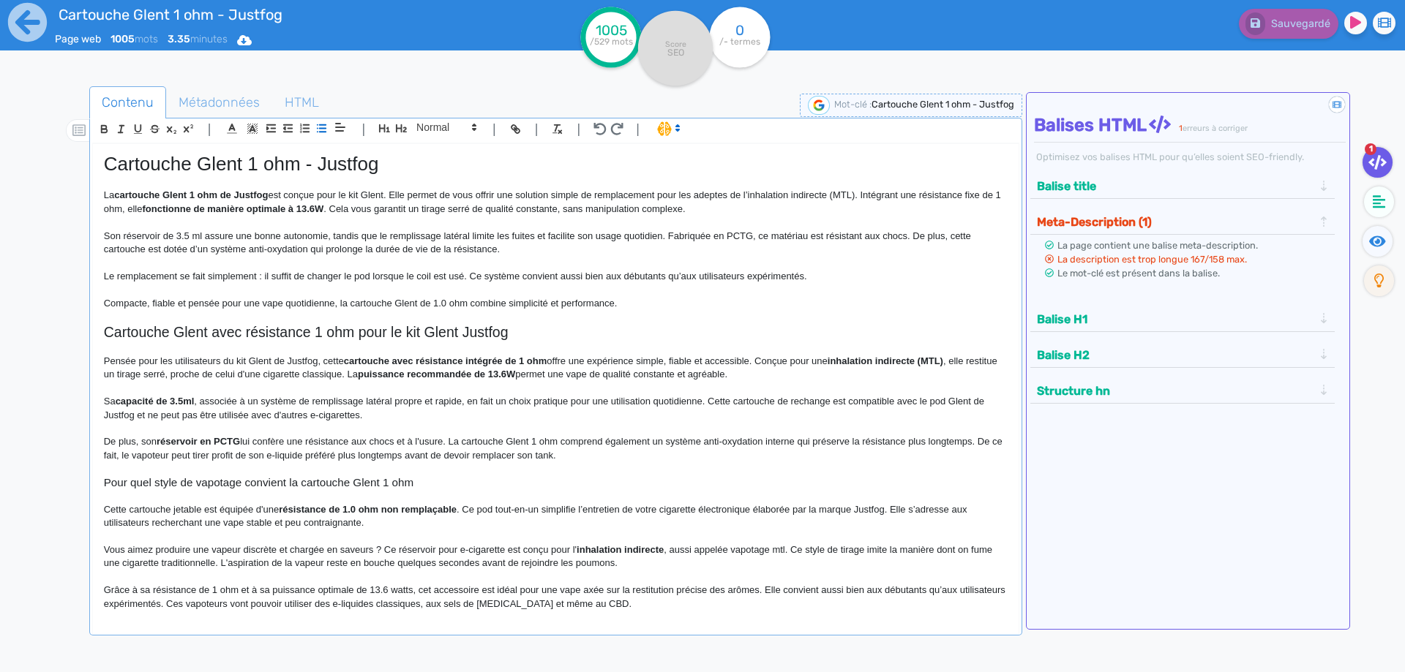
click at [448, 342] on p at bounding box center [556, 347] width 904 height 13
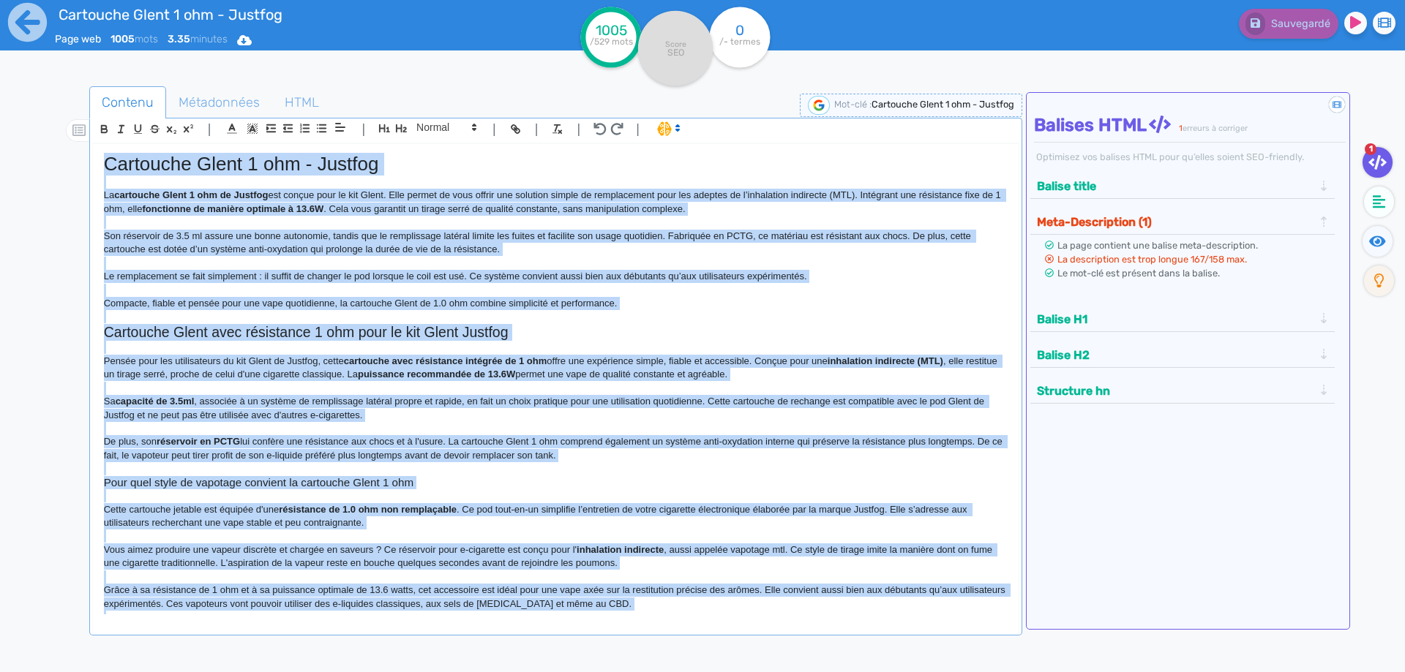
copy div "Cartouche Glent 1 ohm - Justfog La cartouche Glent 1 ohm de Justfog est conçue …"
click at [790, 240] on p "Son réservoir de 3.5 ml assure une bonne autonomie, tandis que le remplissage l…" at bounding box center [556, 243] width 904 height 27
click at [705, 235] on p "Son réservoir de 3.5 ml assure une bonne autonomie, tandis que le remplissage l…" at bounding box center [556, 243] width 904 height 27
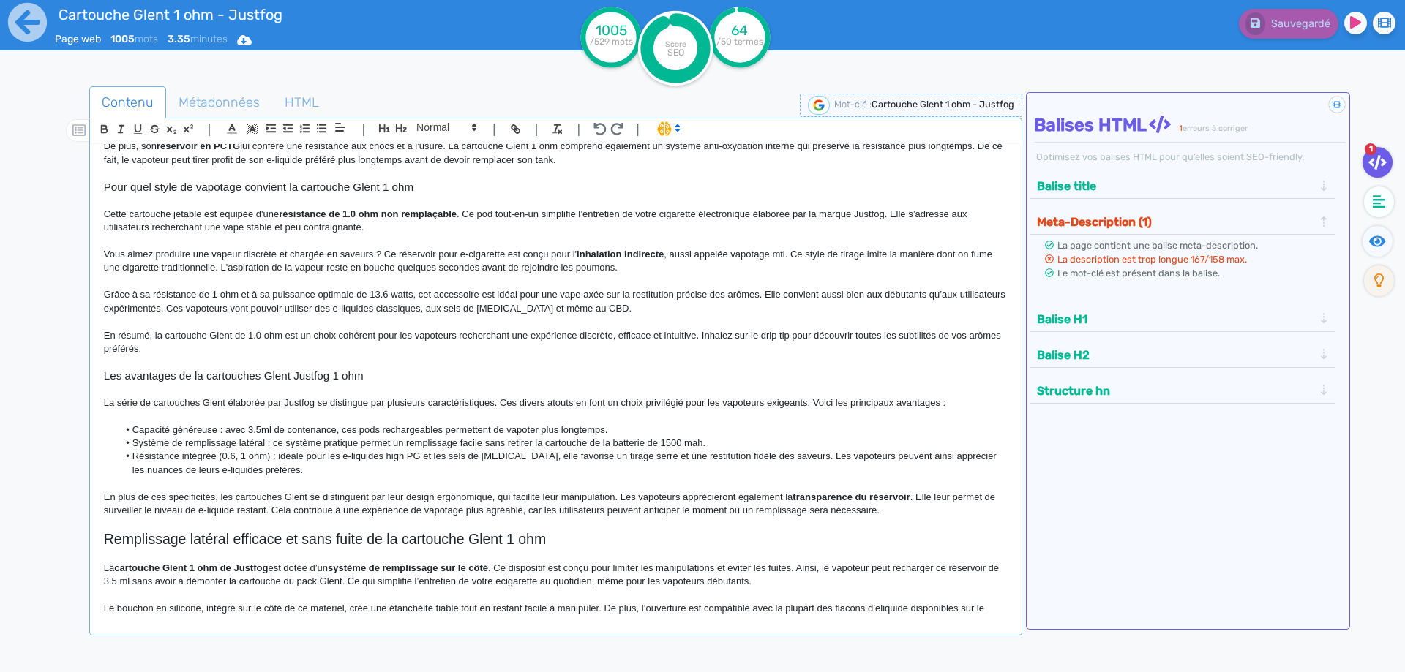
scroll to position [293, 0]
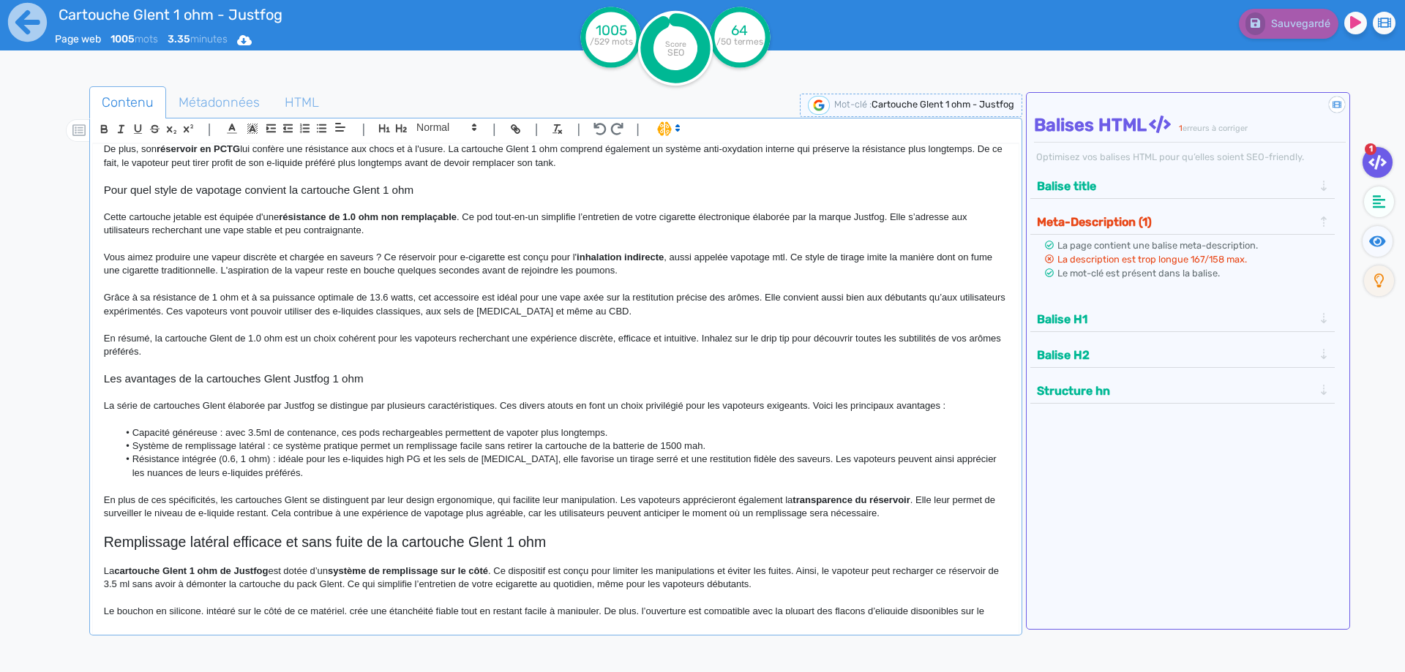
click at [256, 375] on h3 "Les avantages de la cartouches Glent Justfog 1 ohm" at bounding box center [556, 378] width 904 height 13
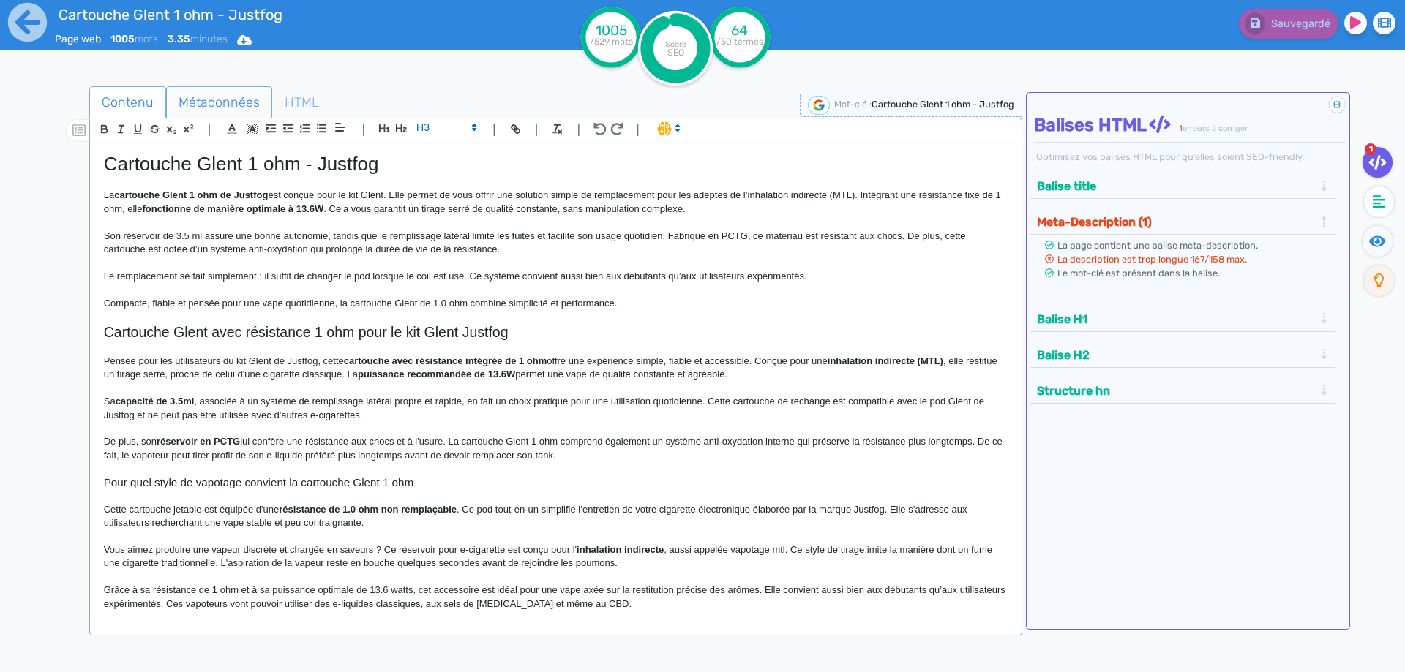
click at [231, 100] on span "Métadonnées" at bounding box center [219, 103] width 105 height 40
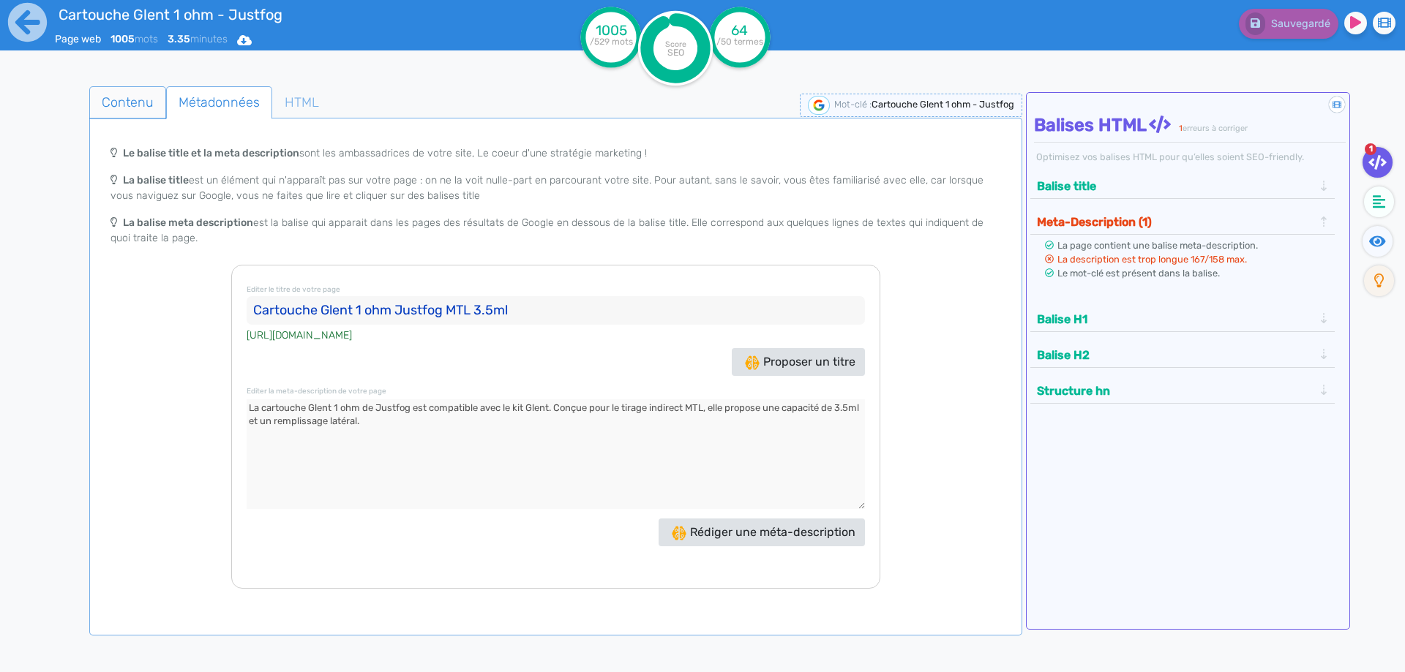
click at [138, 112] on span "Contenu" at bounding box center [127, 103] width 75 height 40
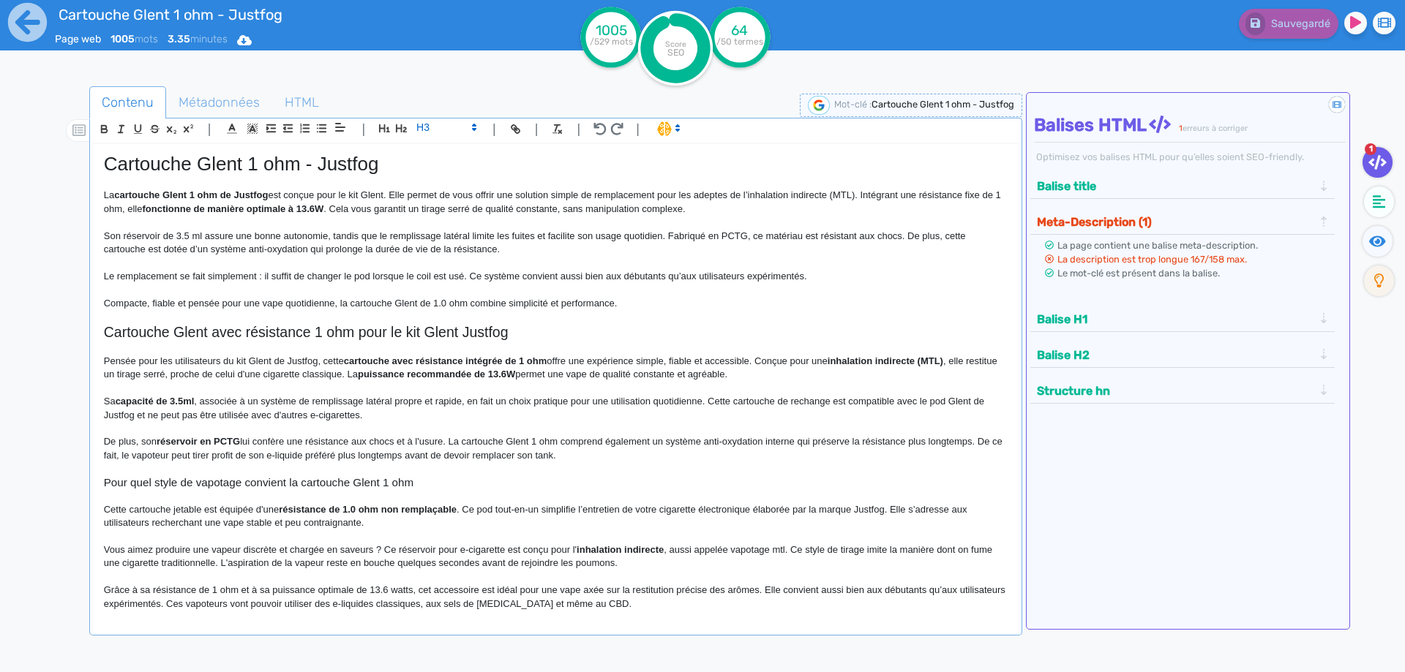
click at [271, 151] on div "Cartouche Glent 1 ohm - Justfog La cartouche Glent 1 ohm de Justfog est conçue …" at bounding box center [556, 379] width 926 height 471
copy h1 "Cartouche Glent 1 ohm - Justfog"
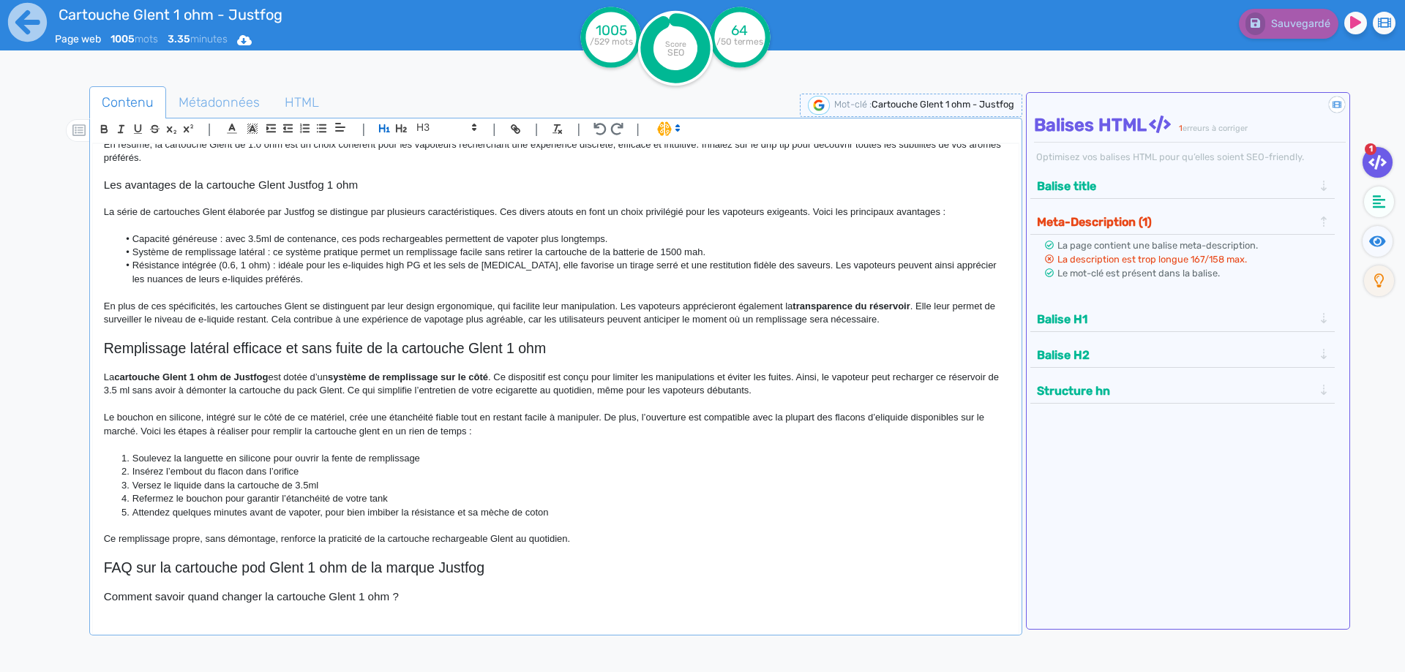
scroll to position [512, 0]
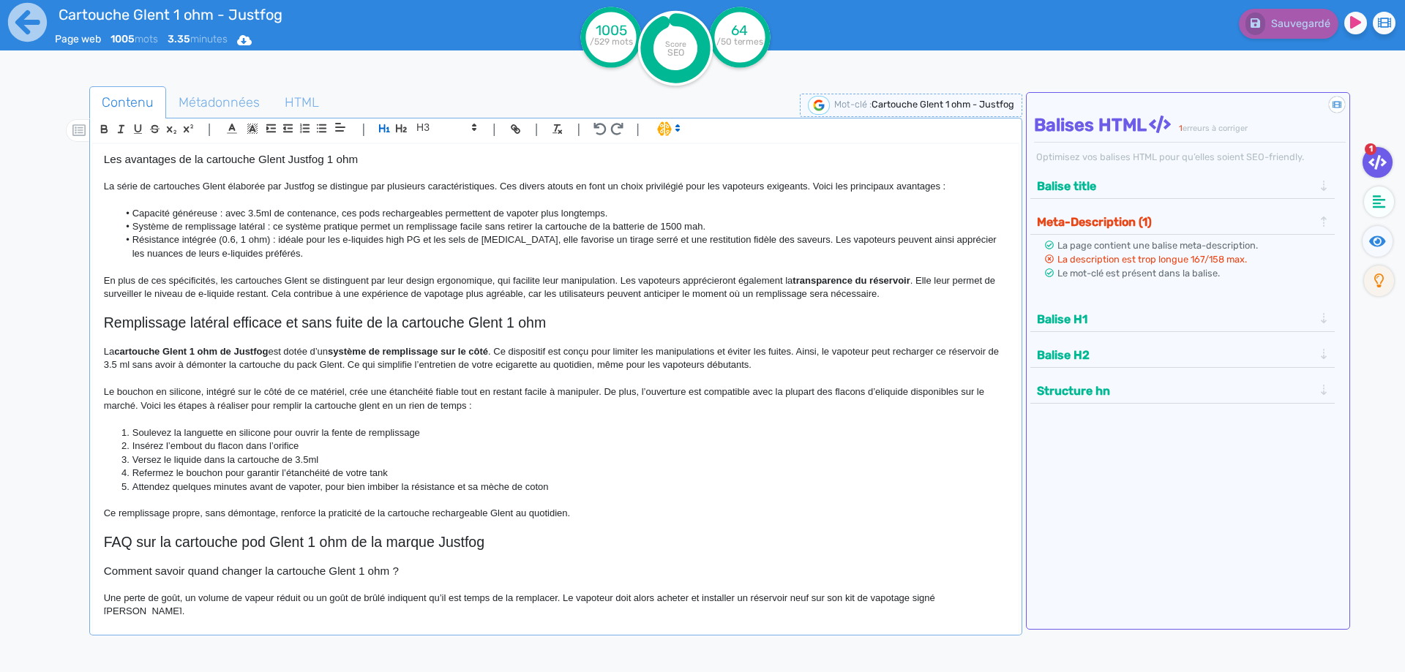
click at [173, 461] on li "Versez le liquide dans la cartouche de 3.5ml" at bounding box center [562, 460] width 889 height 13
click at [1271, 18] on span "Sauvegarder" at bounding box center [1298, 24] width 63 height 12
click at [191, 331] on h2 "Remplissage latéral efficace et sans fuite de la cartouche Glent 1 ohm" at bounding box center [556, 323] width 904 height 17
click at [23, 22] on icon at bounding box center [27, 22] width 40 height 40
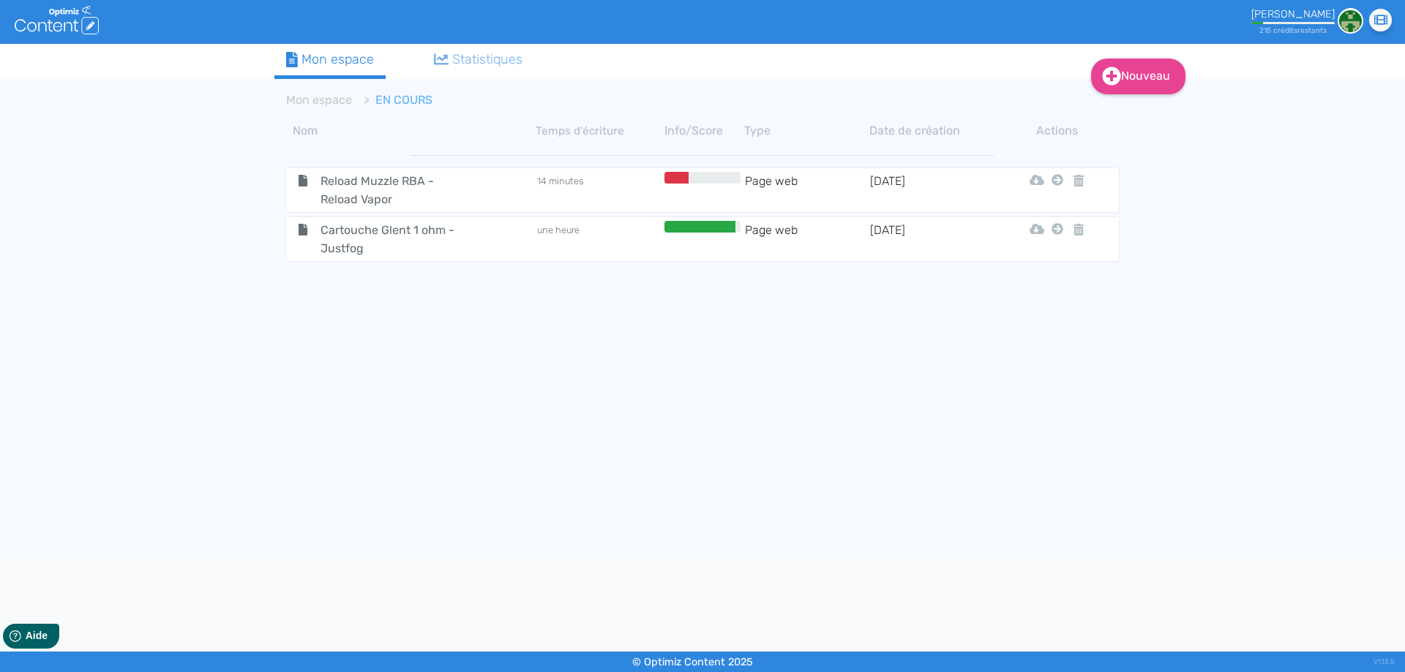
click at [1055, 230] on icon at bounding box center [1058, 229] width 12 height 12
click at [1051, 267] on tbody "Reload Muzzle RBA - Reload Vapor 14 minutes Page web 8/8/2025 Html Pdf Word Mon…" at bounding box center [702, 344] width 856 height 403
click at [1059, 225] on icon at bounding box center [1058, 229] width 12 height 12
click at [1054, 263] on button "Mon Espace" at bounding box center [1051, 265] width 126 height 23
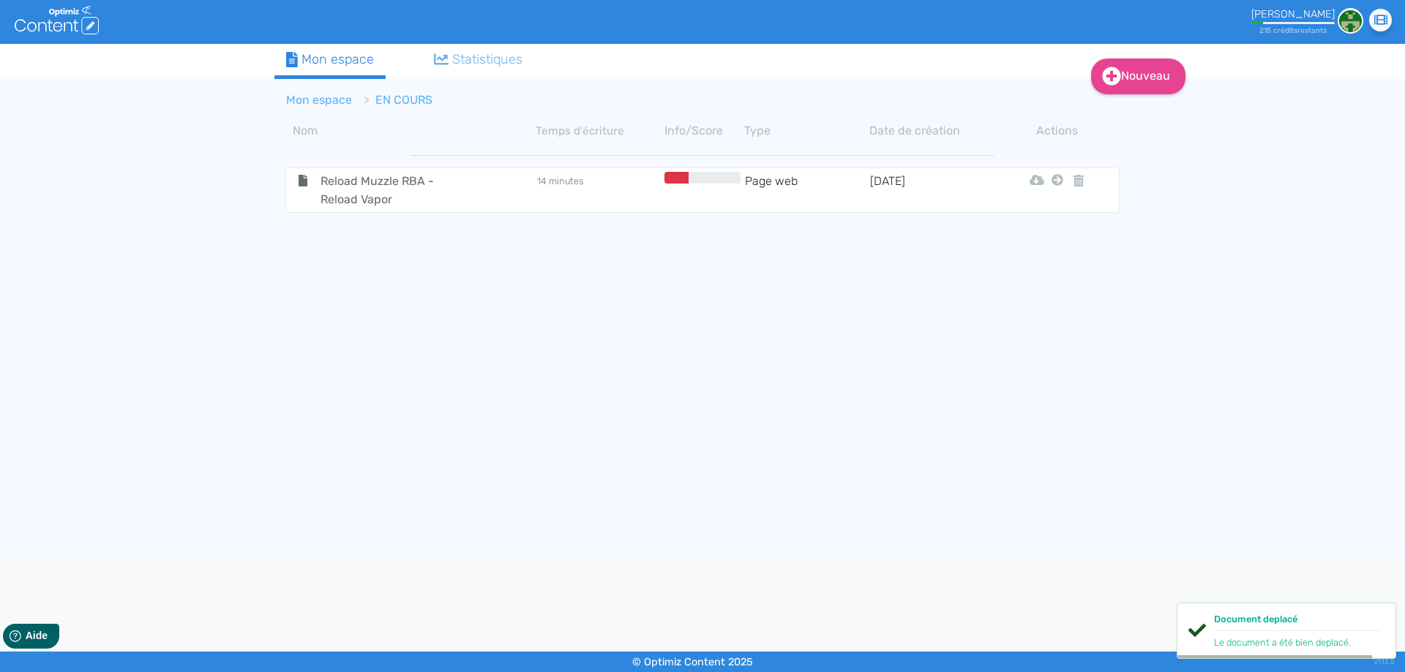
click at [329, 101] on link "Mon espace" at bounding box center [319, 100] width 66 height 14
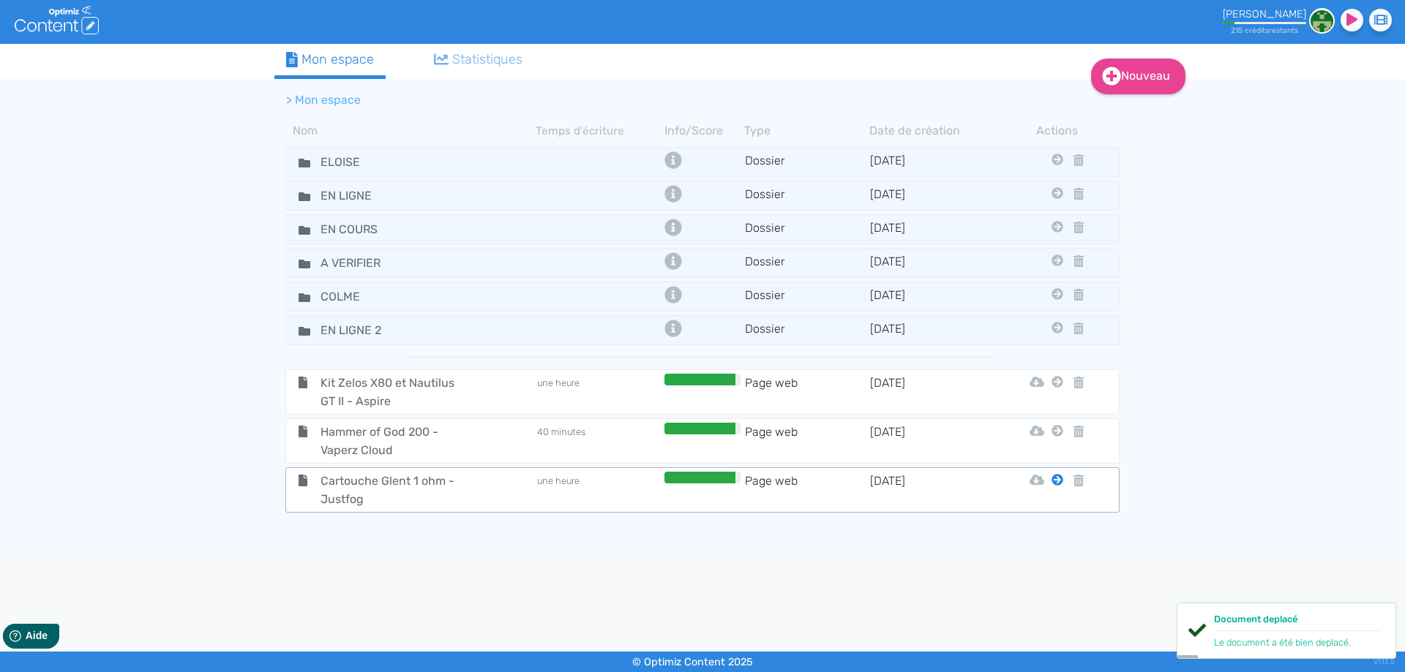
click at [1060, 481] on icon at bounding box center [1058, 480] width 12 height 12
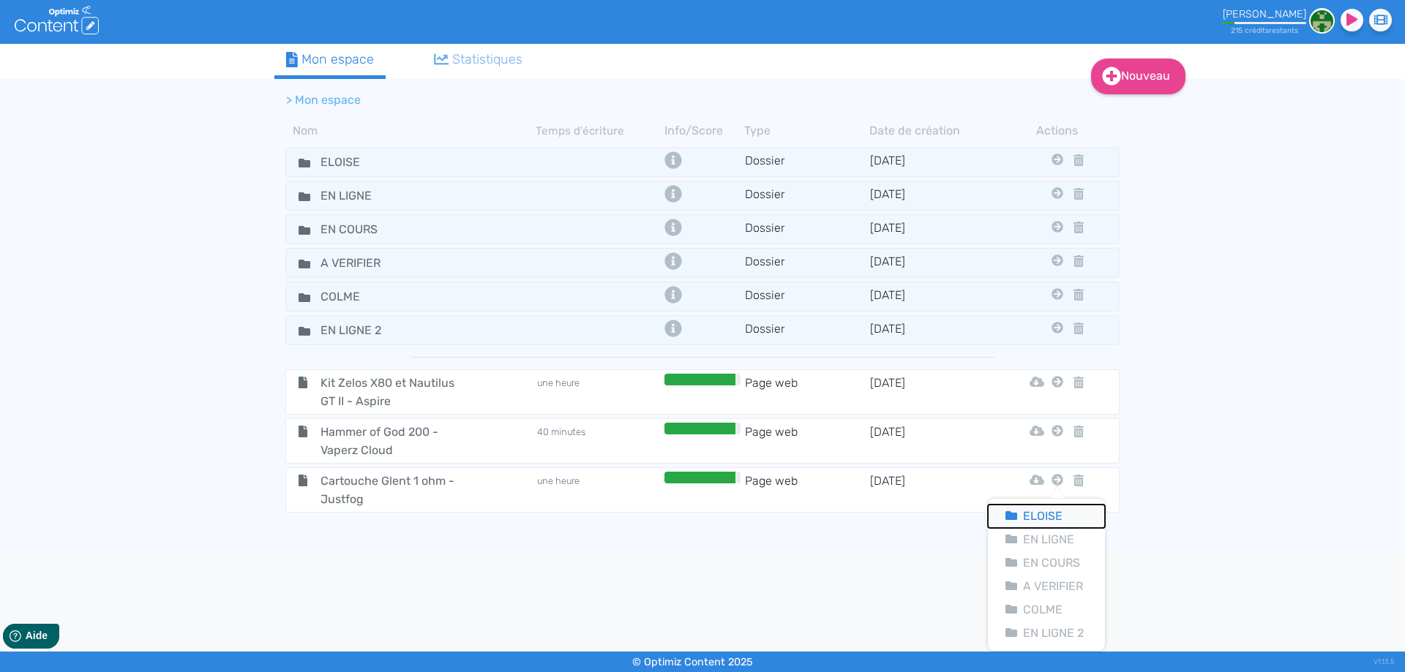
click at [1047, 509] on button "Eloise" at bounding box center [1046, 516] width 117 height 23
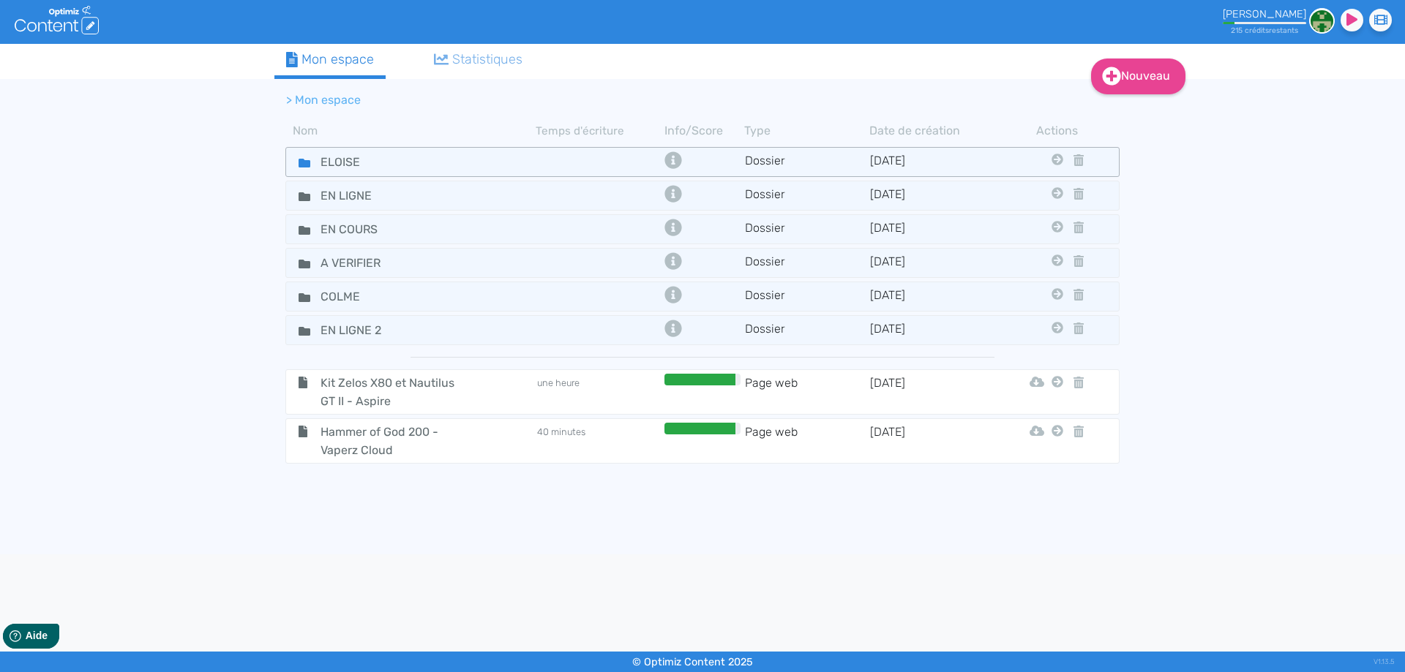
click at [301, 157] on icon at bounding box center [305, 163] width 12 height 12
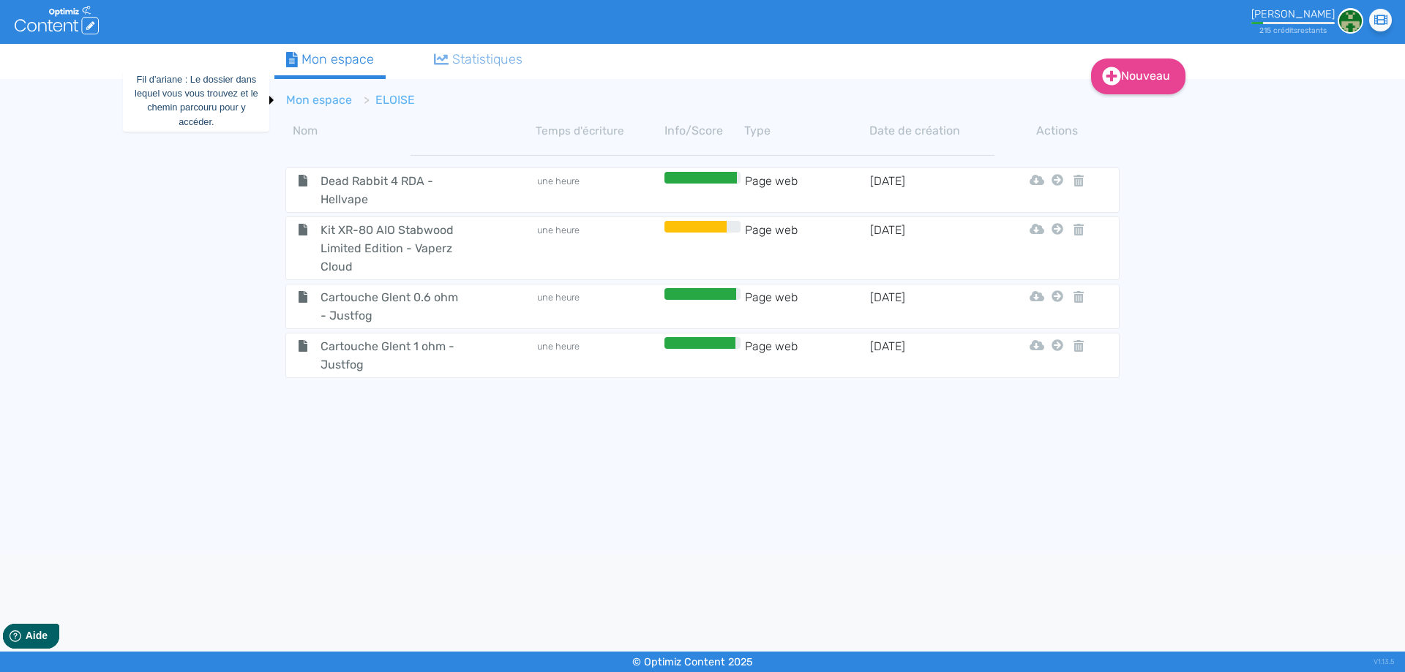
click at [324, 102] on link "Mon espace" at bounding box center [319, 100] width 66 height 14
